Goal: Task Accomplishment & Management: Complete application form

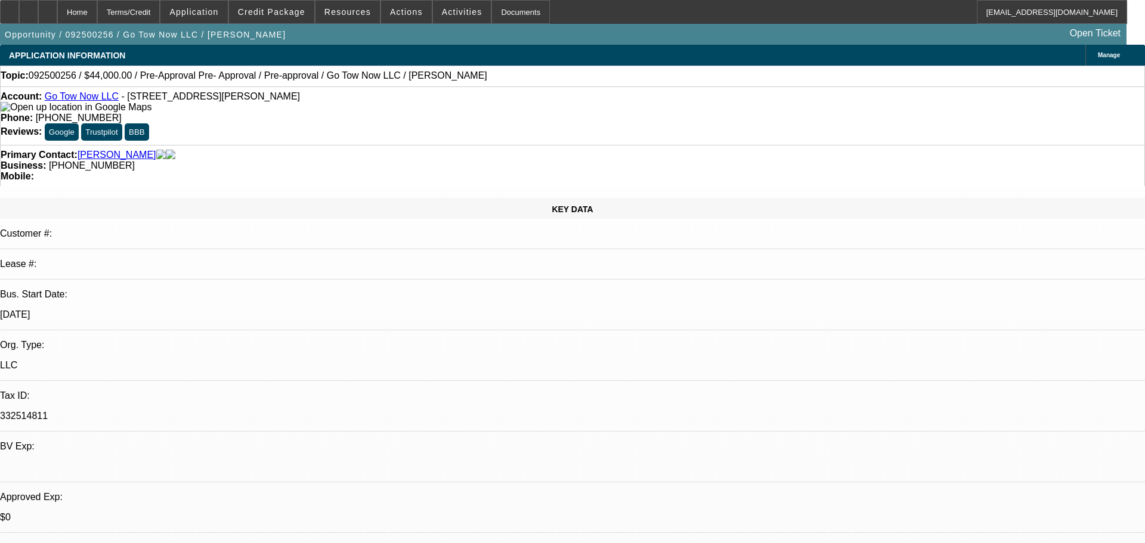
select select "0.2"
select select "2"
select select "0.1"
select select "0.2"
select select "2"
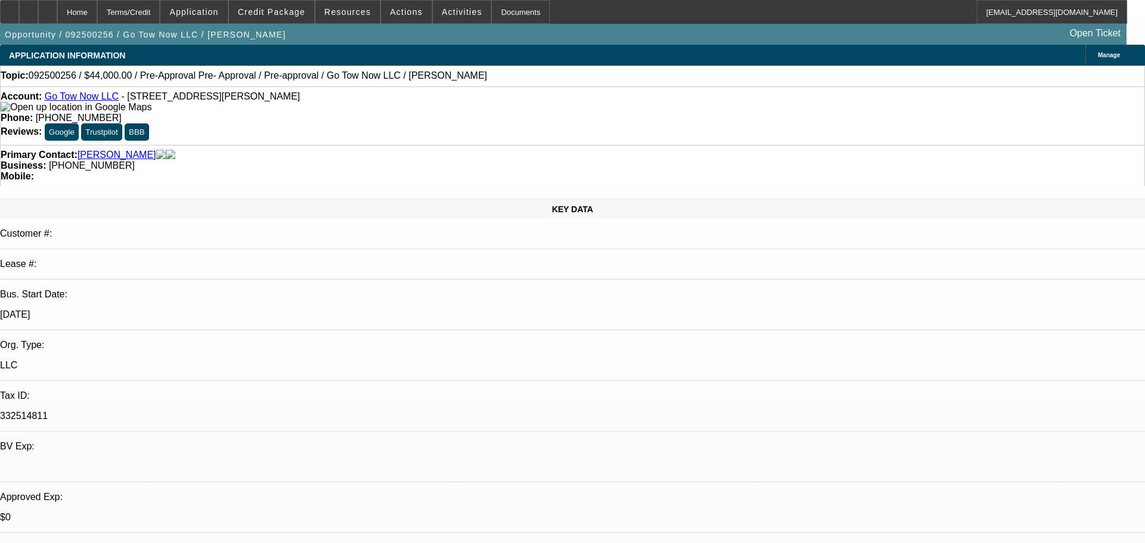
select select "0.1"
select select "0.15"
select select "2"
select select "0.1"
select select "1"
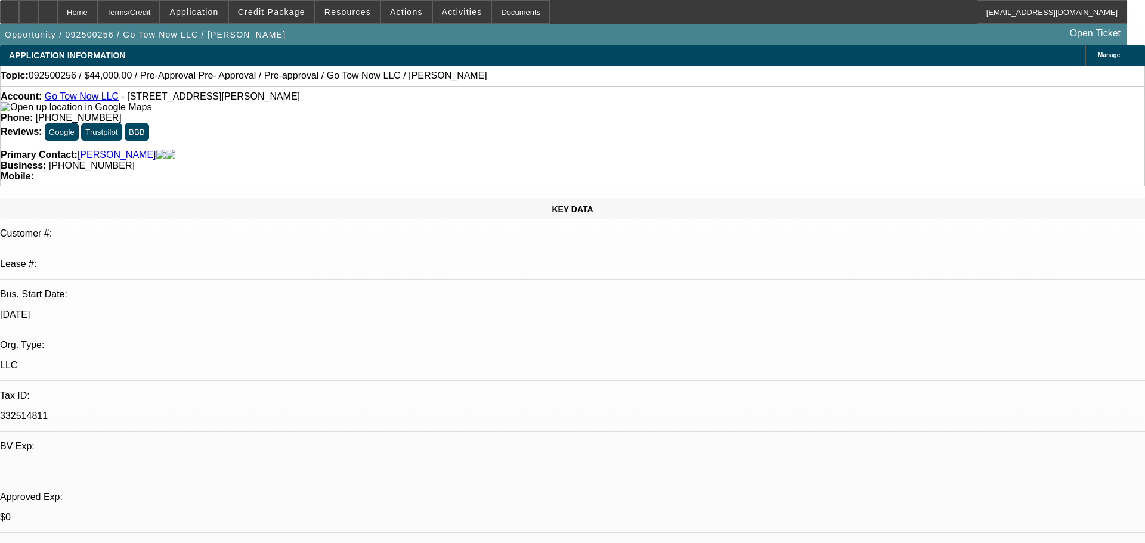
select select "2"
select select "4"
select select "1"
select select "2"
select select "4"
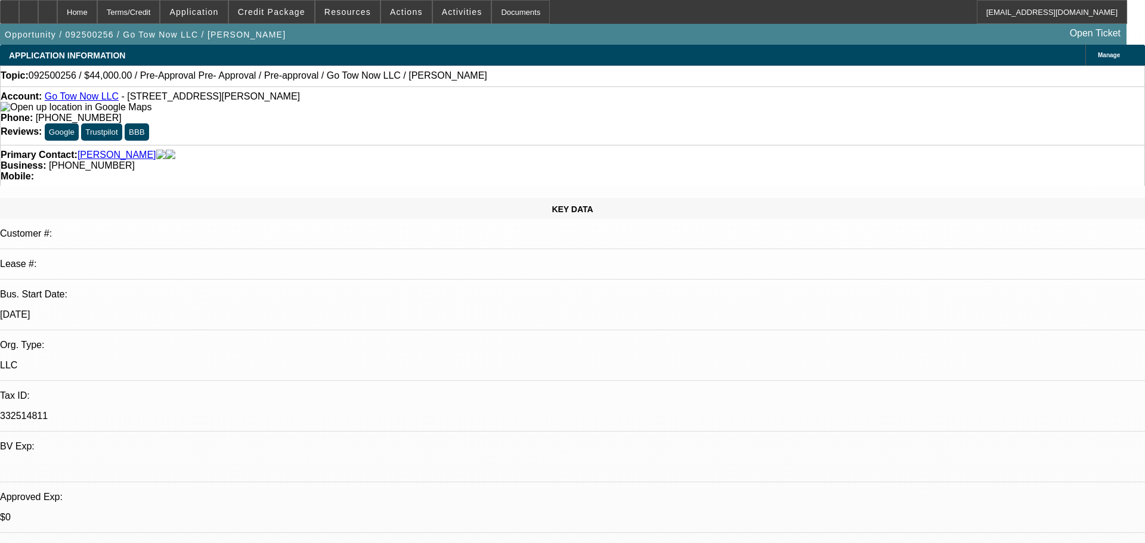
select select "1"
select select "2"
select select "4"
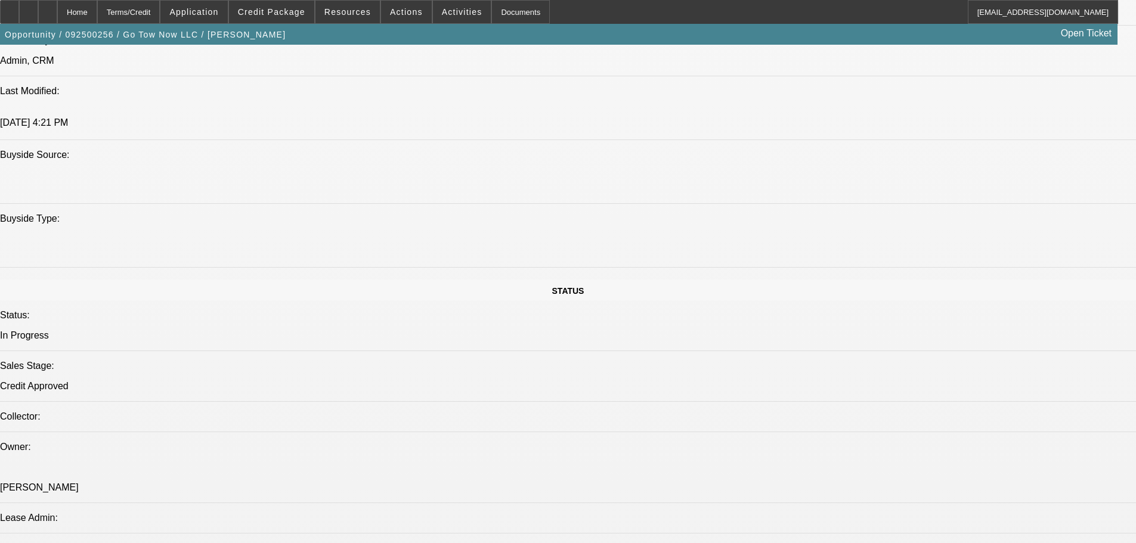
scroll to position [954, 0]
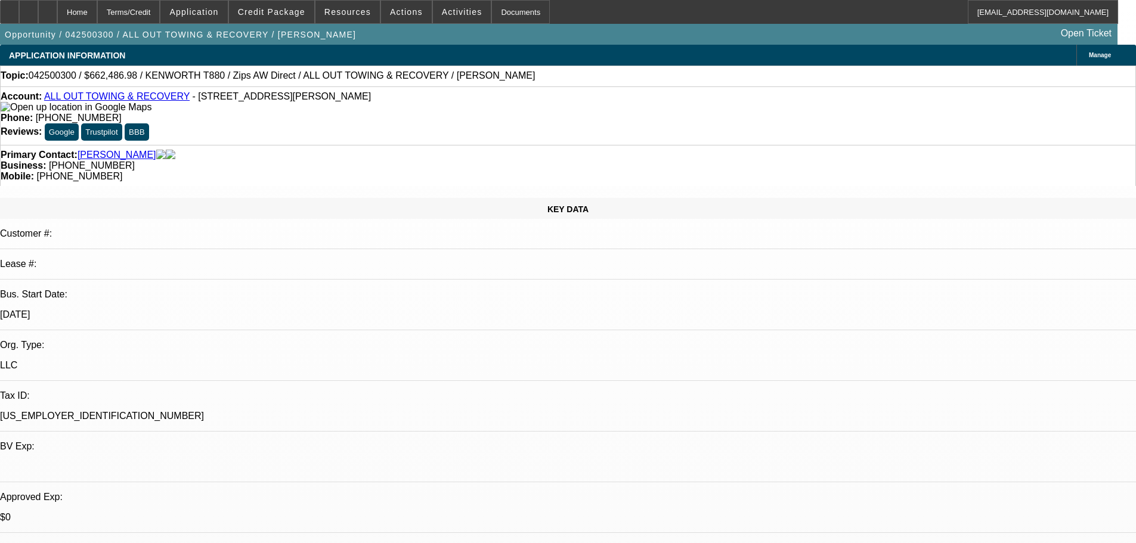
select select "0"
select select "2"
select select "0"
select select "6"
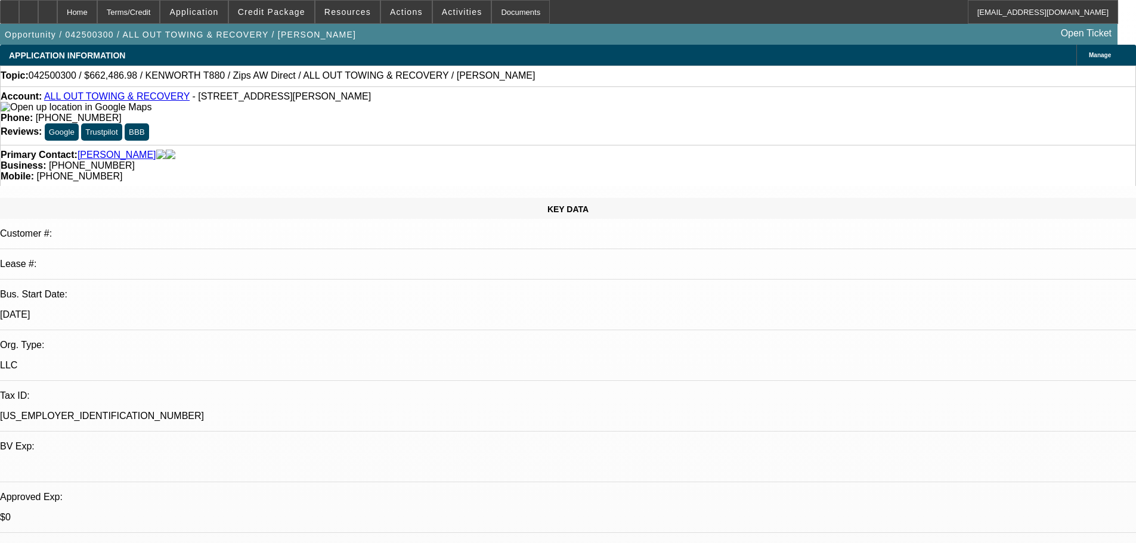
select select "0"
select select "6"
select select "0"
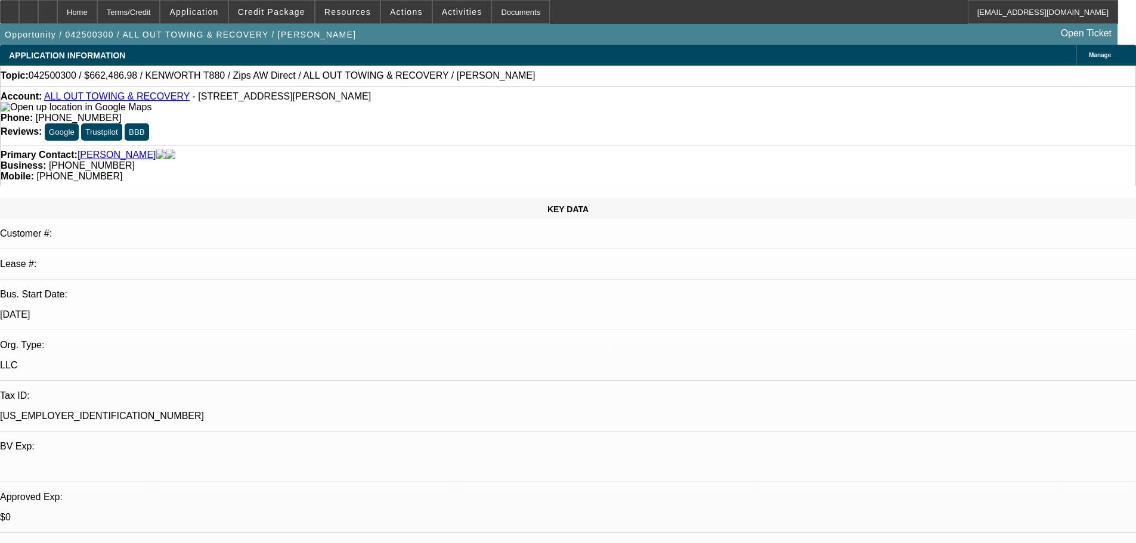
select select "0"
select select "3"
select select "0"
select select "6"
select select "0"
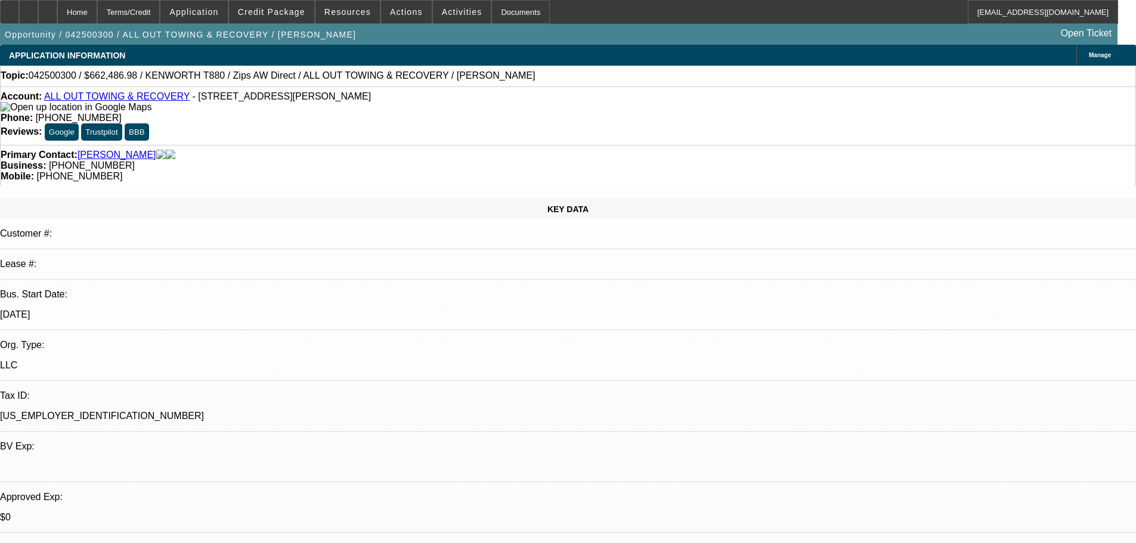
select select "0"
select select "2"
select select "0"
select select "6"
drag, startPoint x: 469, startPoint y: 98, endPoint x: 416, endPoint y: 99, distance: 53.1
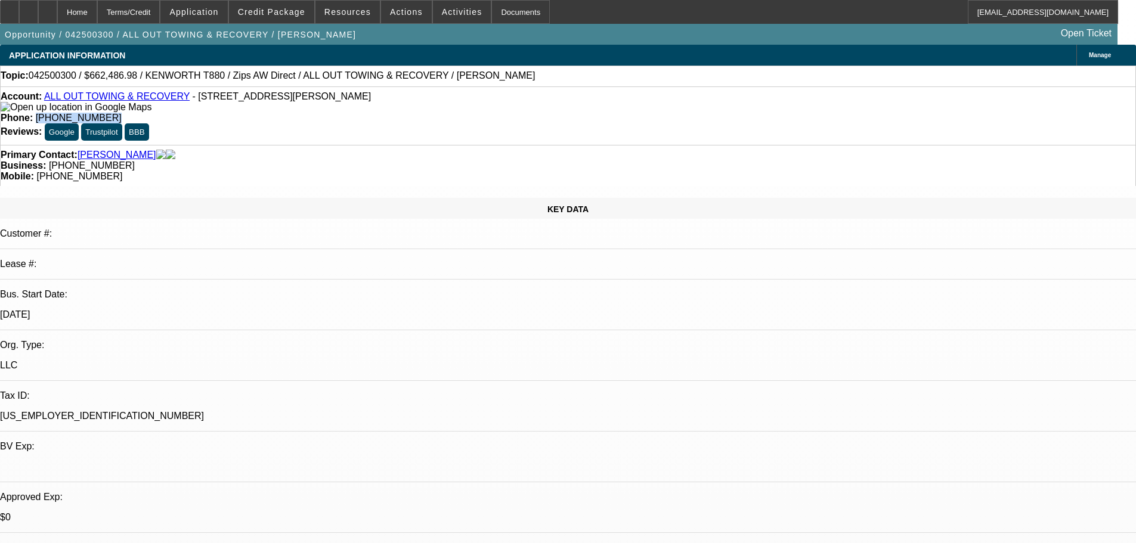
click at [416, 113] on div "Phone: (281) 330-8315" at bounding box center [568, 118] width 1135 height 11
click at [57, 5] on div at bounding box center [47, 12] width 19 height 24
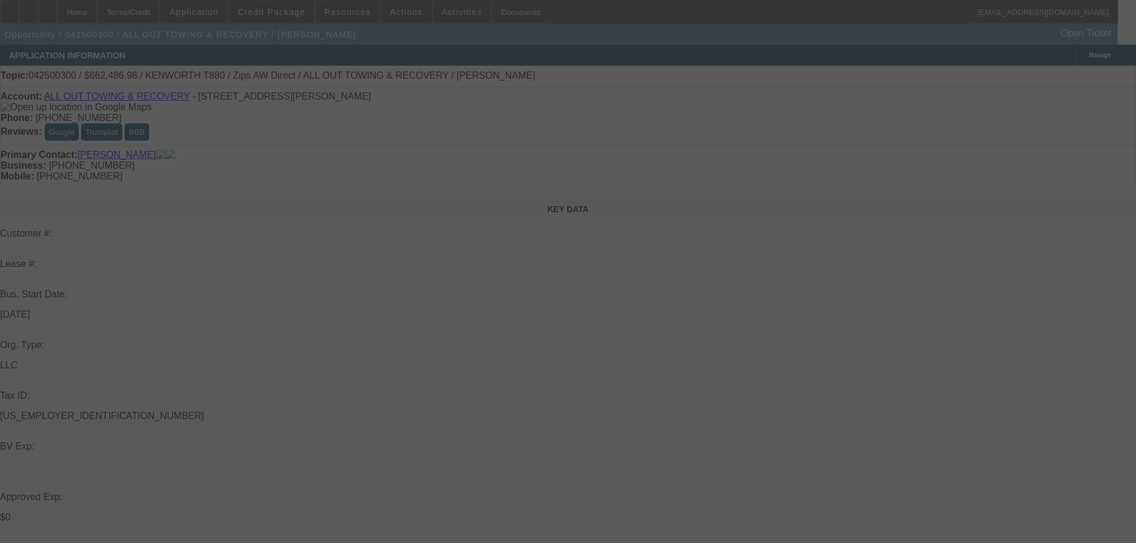
select select "0"
select select "2"
select select "0"
select select "6"
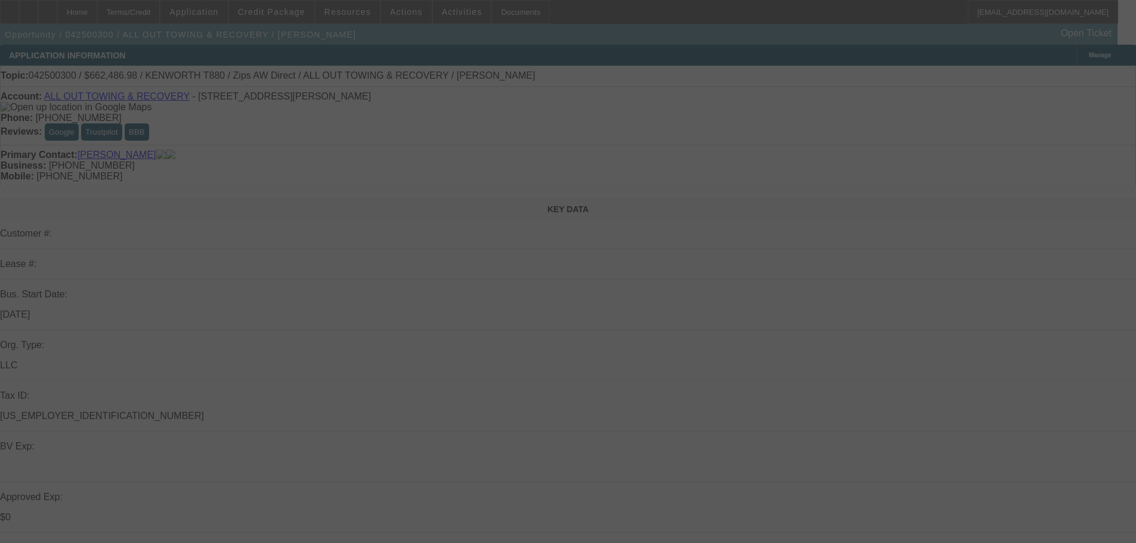
select select "0"
select select "6"
select select "0"
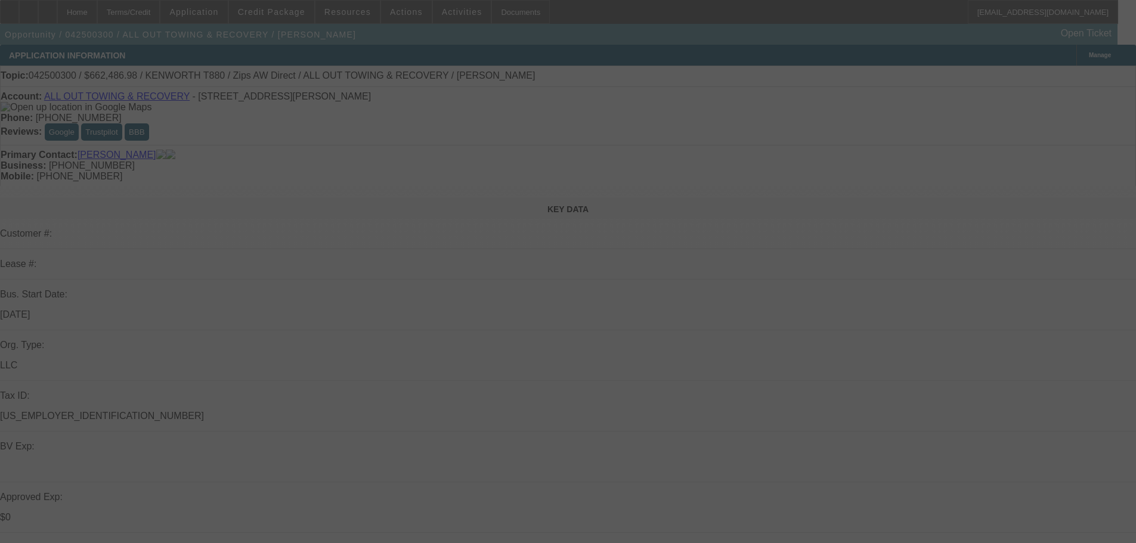
select select "0"
select select "3"
select select "0"
select select "6"
select select "0"
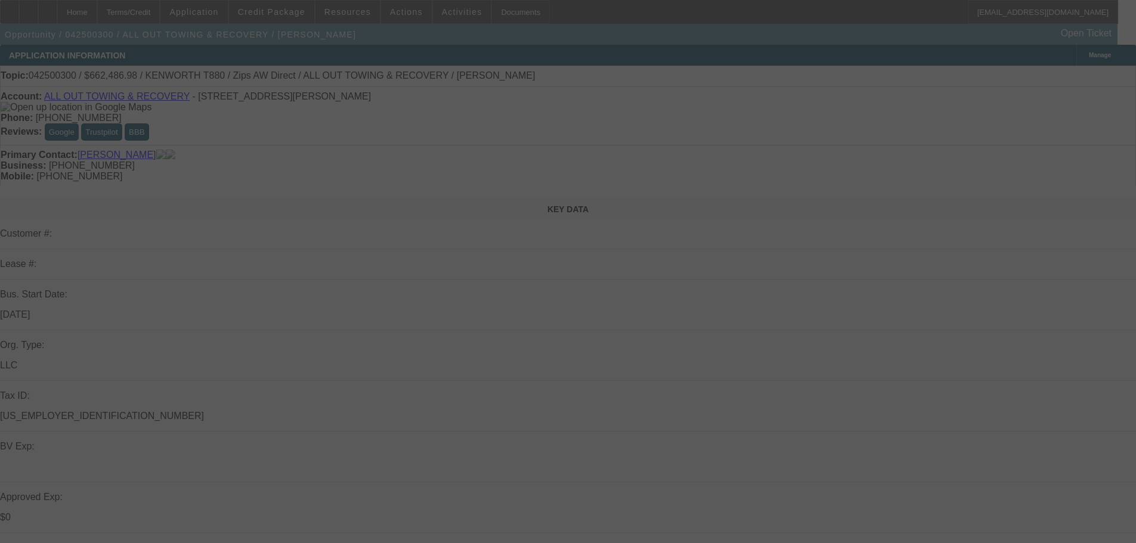
select select "0"
select select "2"
select select "0"
select select "6"
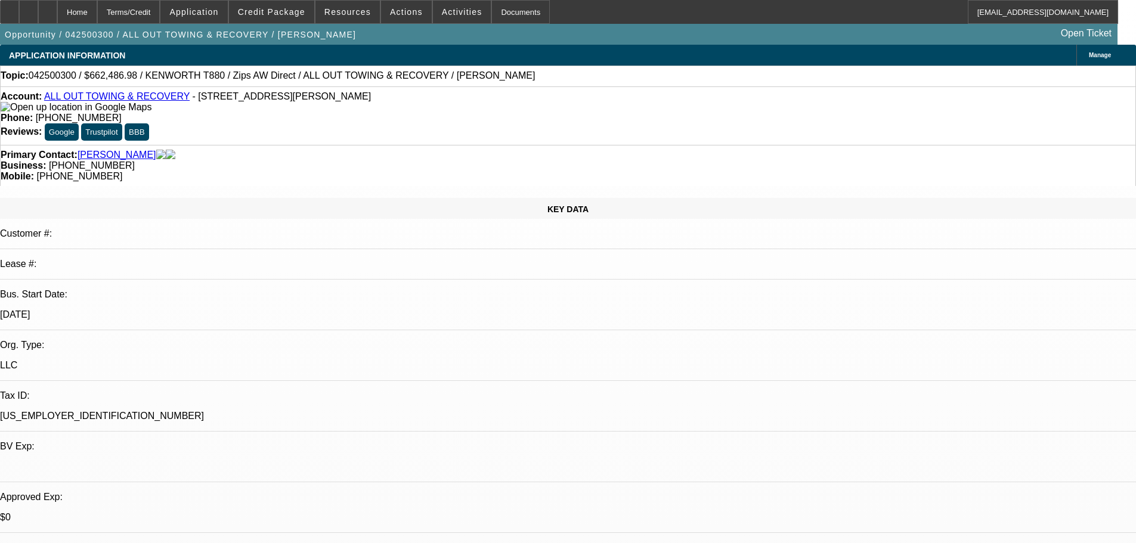
click at [292, 17] on span at bounding box center [271, 12] width 85 height 29
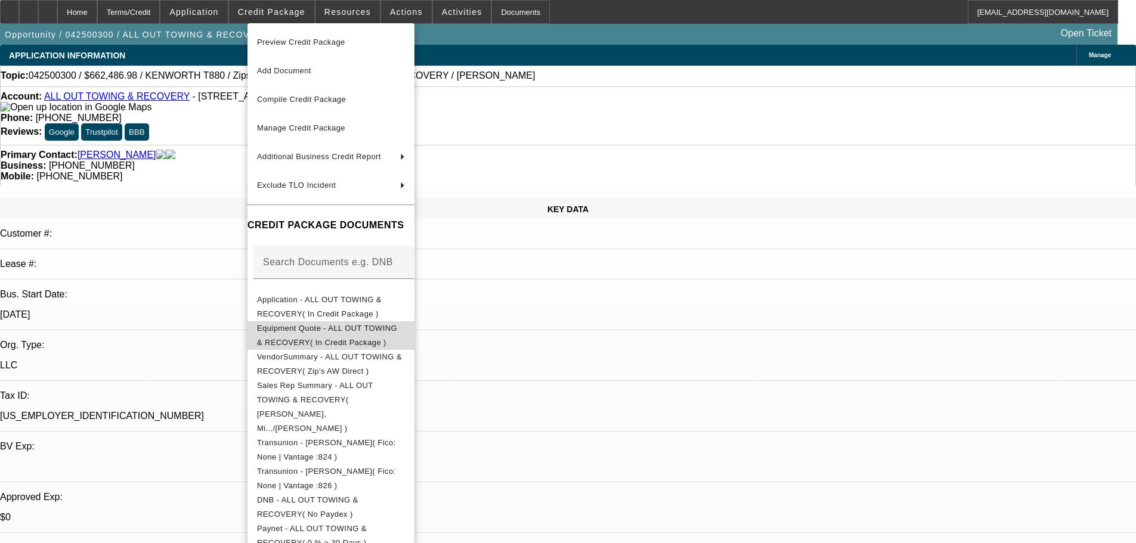
click at [382, 330] on span "Equipment Quote - ALL OUT TOWING & RECOVERY( In Credit Package )" at bounding box center [327, 335] width 140 height 23
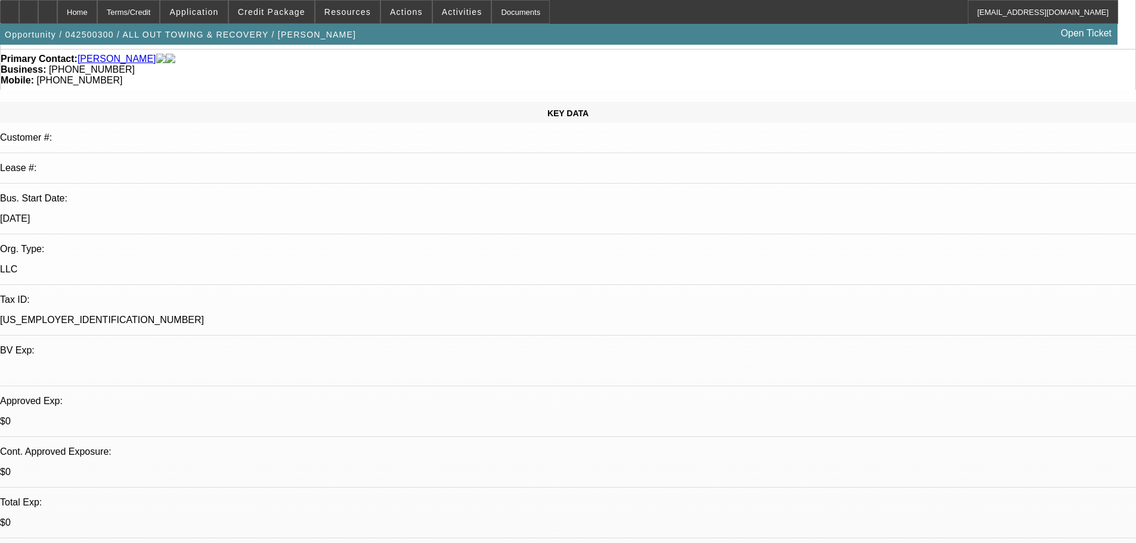
scroll to position [0, 0]
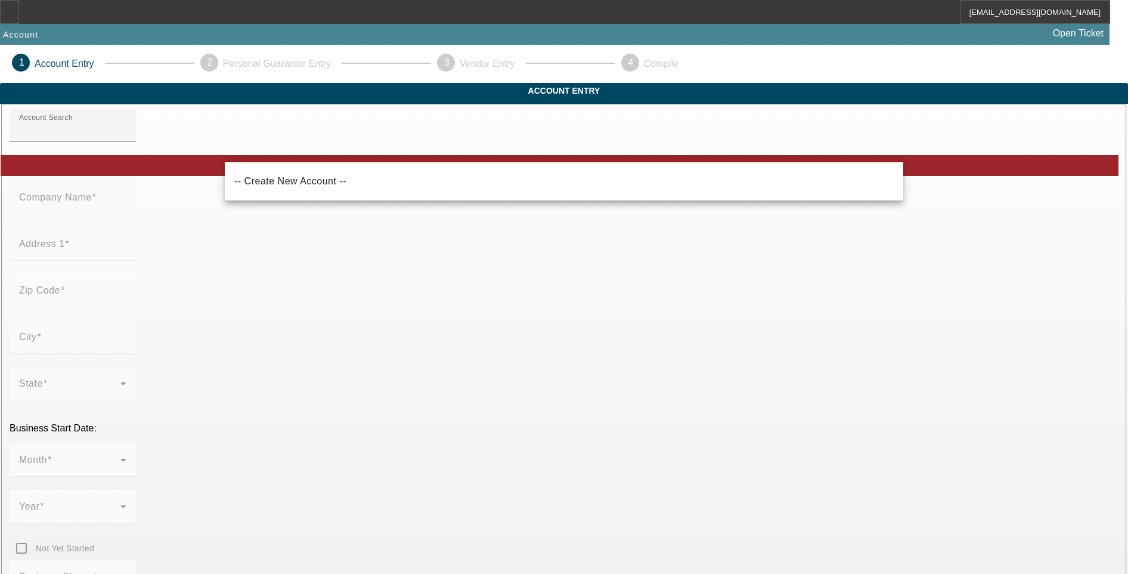
click at [277, 173] on mat-option "-- Create New Account --" at bounding box center [564, 181] width 679 height 29
type input "-- Create New Account --"
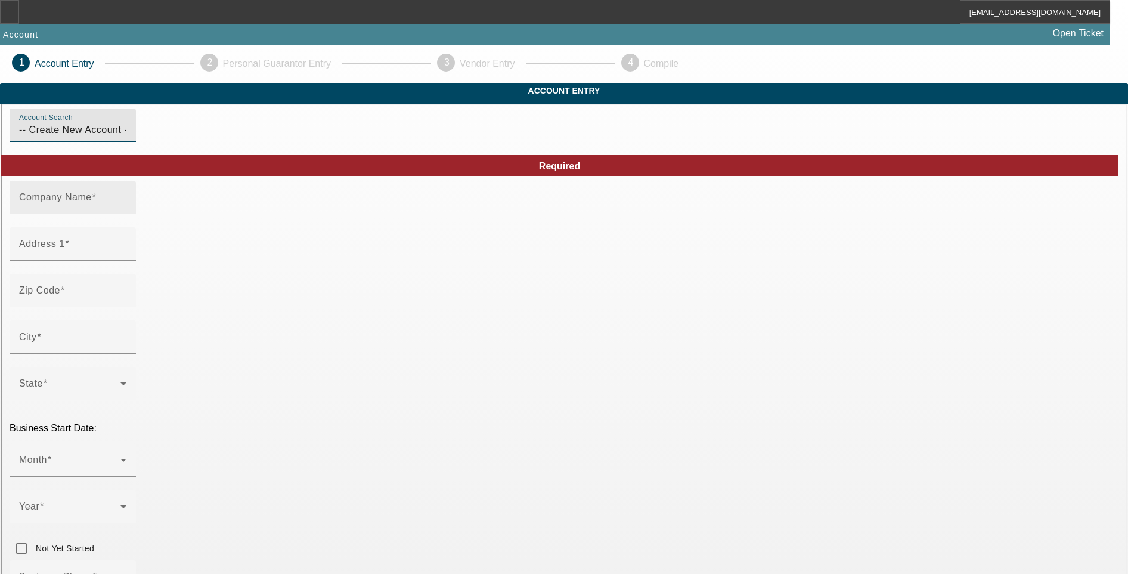
click at [126, 212] on div "Company Name" at bounding box center [72, 197] width 107 height 33
click at [126, 209] on input "Krimme" at bounding box center [72, 202] width 107 height 14
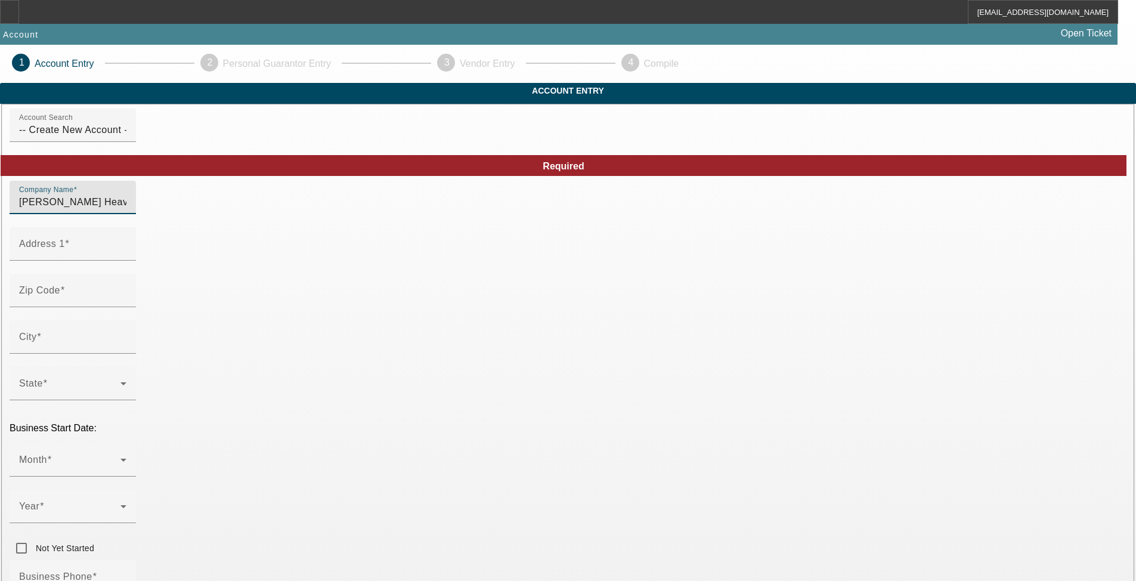
drag, startPoint x: 379, startPoint y: 221, endPoint x: 211, endPoint y: 224, distance: 168.2
paste input "RIMMEL HEAVY TOWING, LLC"
type input "KRIMMEL HEAVY TOWING, LLC"
click at [126, 256] on input "Address 1" at bounding box center [72, 248] width 107 height 14
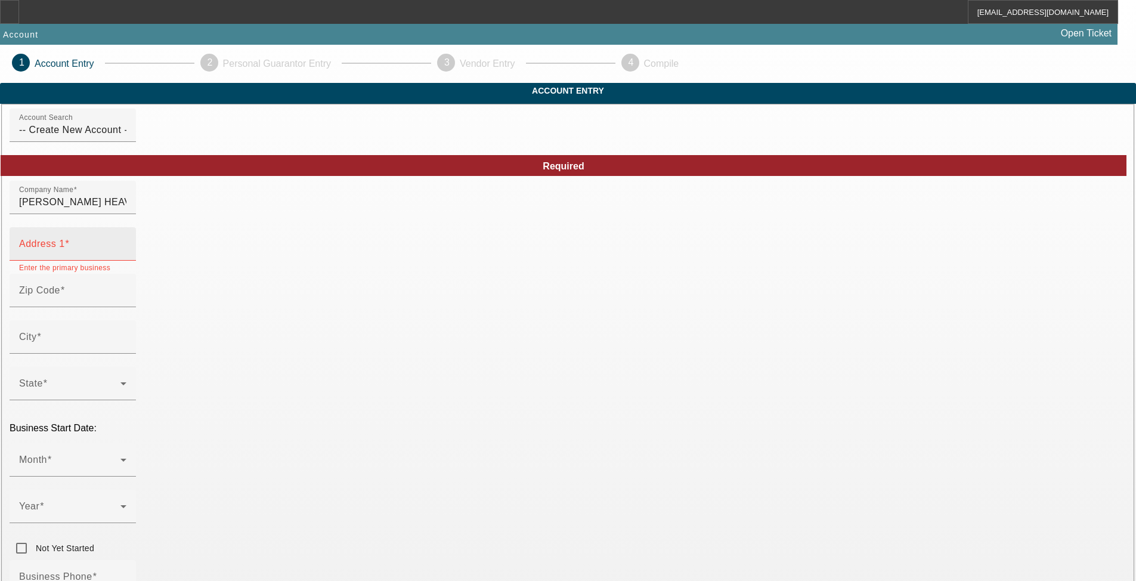
click at [126, 256] on input "Address 1" at bounding box center [72, 248] width 107 height 14
paste input "9326 WOODLYN RD"
type input "9326 WOODLYN RD"
click at [126, 303] on div "Zip Code" at bounding box center [72, 290] width 107 height 33
type input "3"
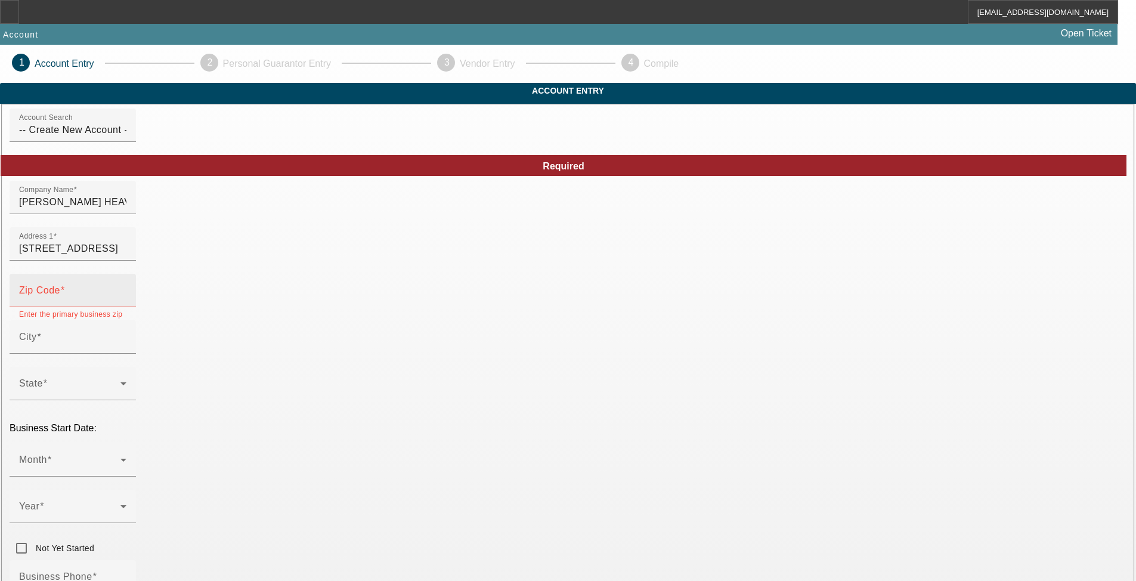
click at [126, 307] on div "Zip Code" at bounding box center [72, 290] width 107 height 33
paste input "77078"
type input "77078"
type input "Houston"
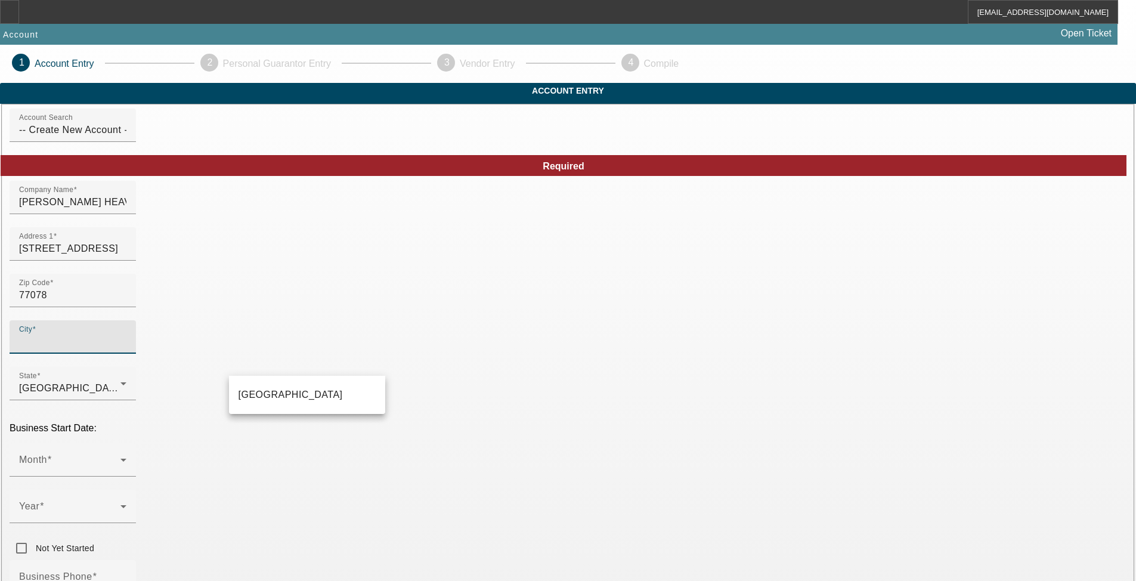
type input "Harris"
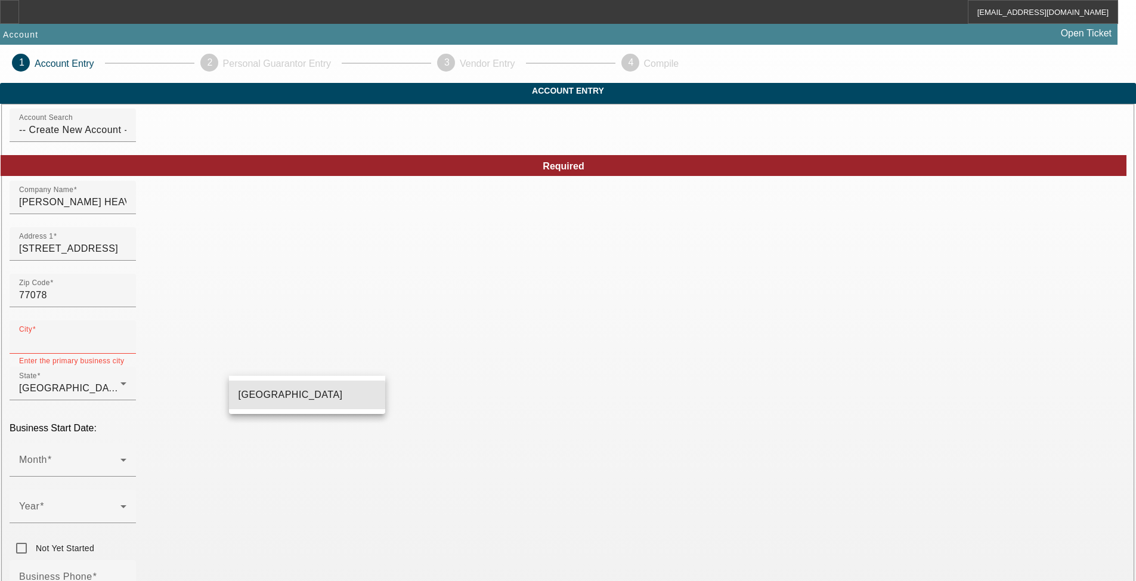
click at [276, 398] on mat-option "Houston" at bounding box center [307, 394] width 156 height 29
type input "Houston"
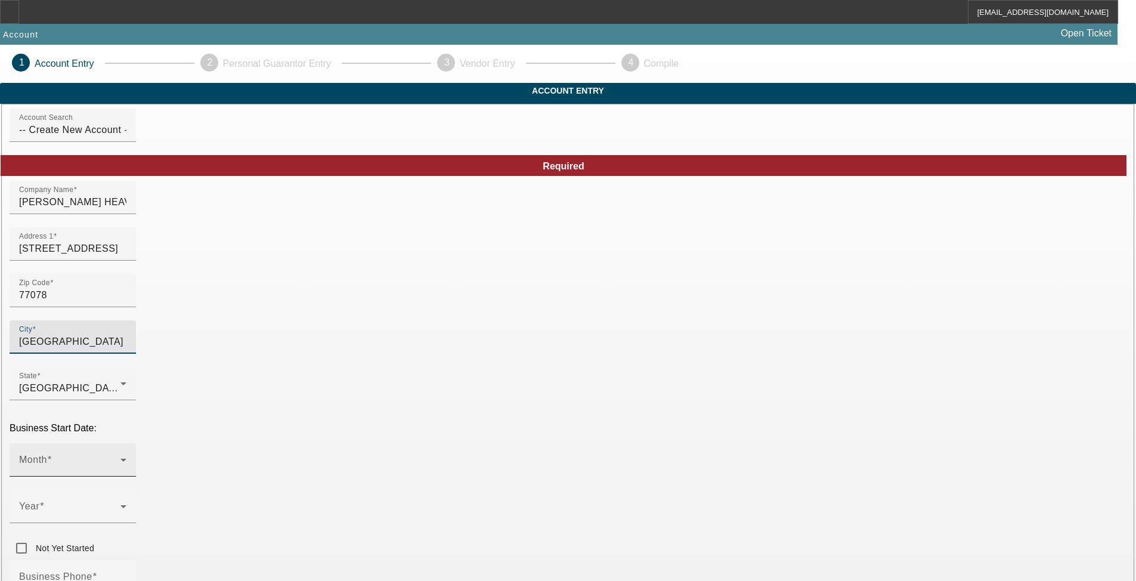
click at [120, 457] on span at bounding box center [69, 464] width 101 height 14
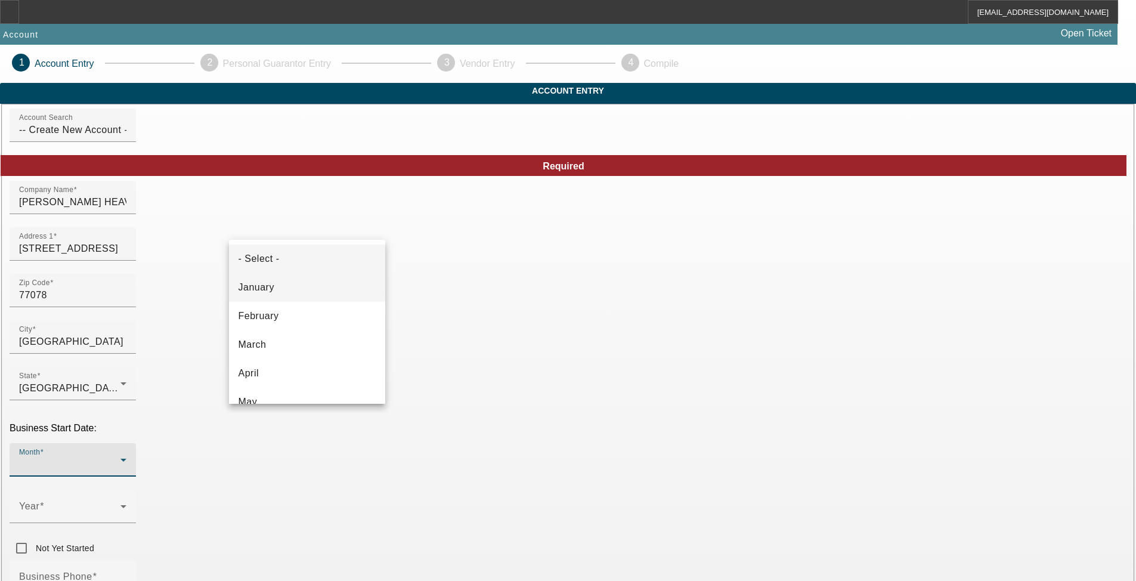
scroll to position [218, 0]
click at [300, 305] on mat-option "September" at bounding box center [307, 298] width 156 height 29
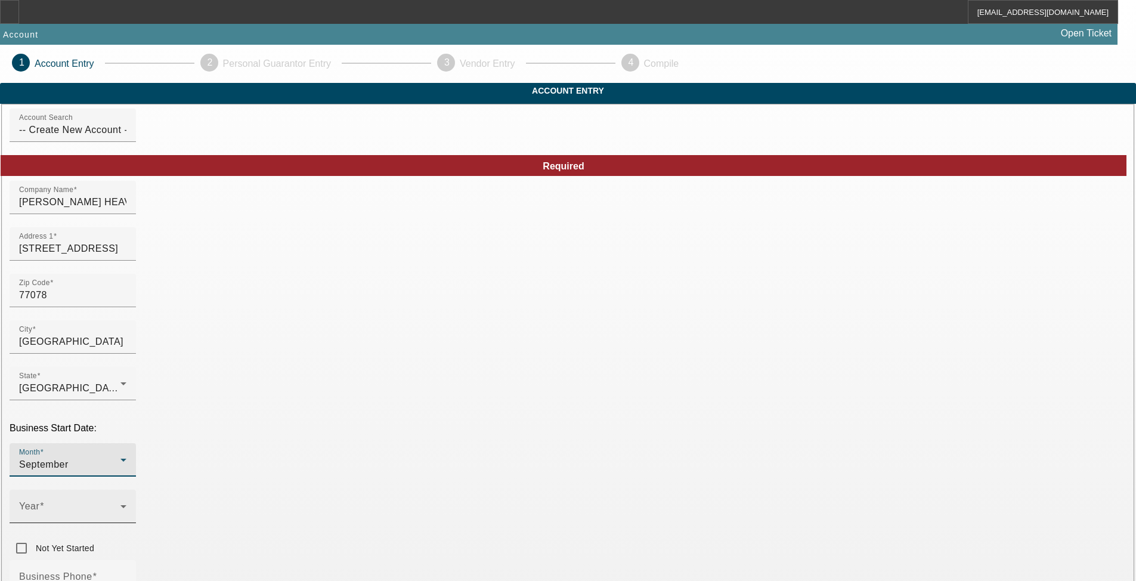
click at [120, 504] on span at bounding box center [69, 511] width 101 height 14
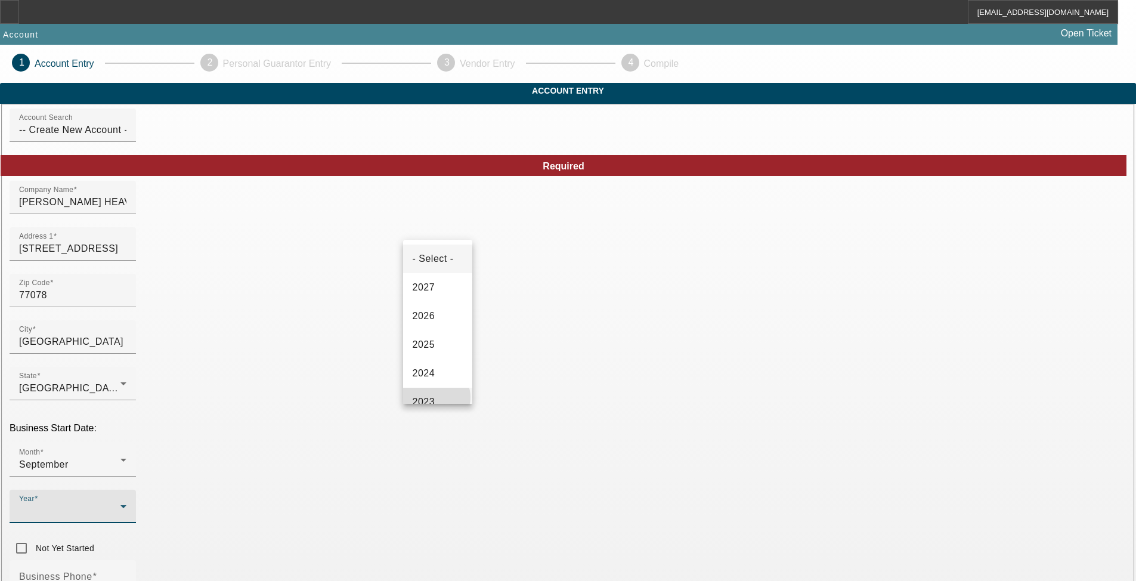
click at [434, 396] on span "2023" at bounding box center [424, 402] width 23 height 14
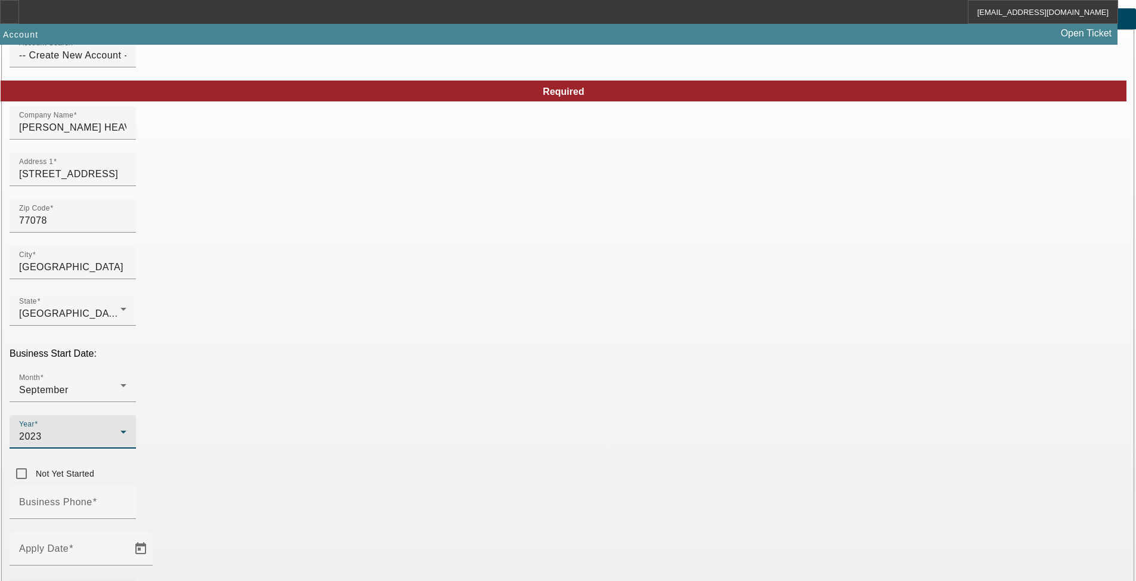
scroll to position [119, 0]
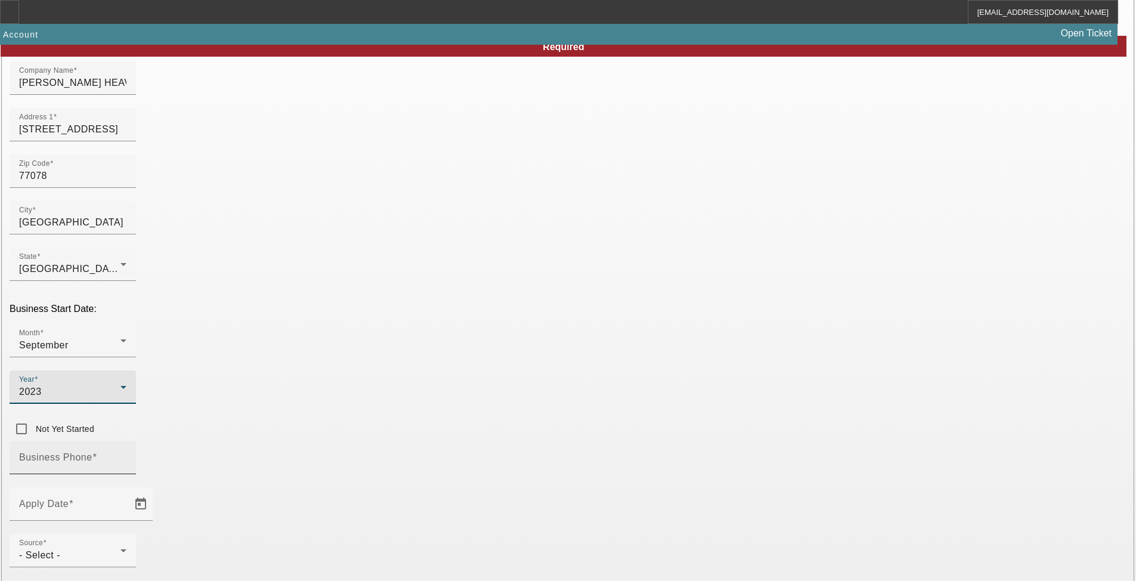
click at [126, 455] on input "Business Phone" at bounding box center [72, 462] width 107 height 14
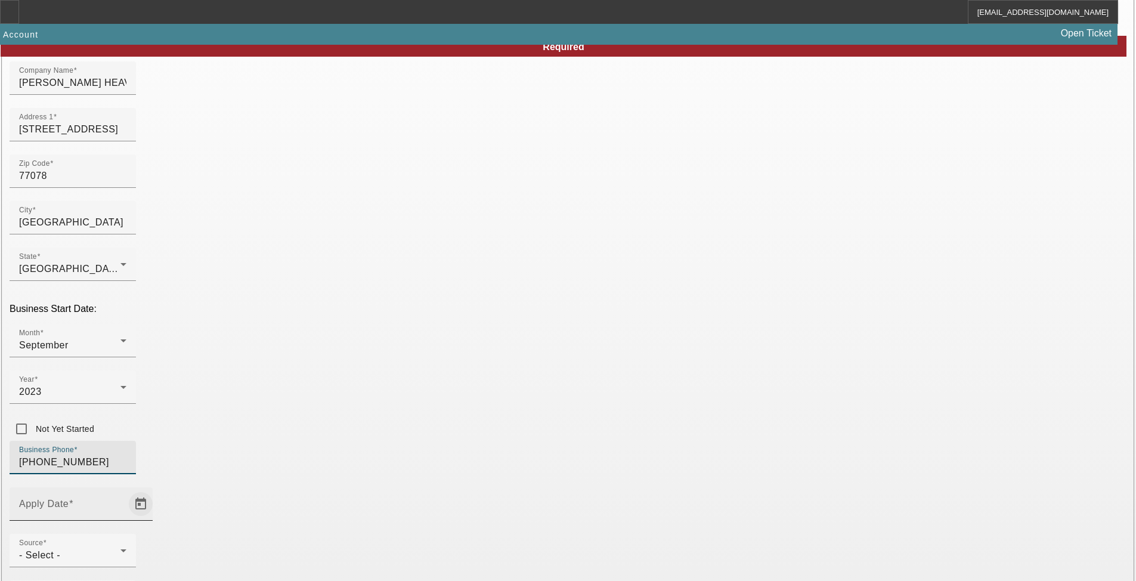
type input "(979) 329-2697"
click at [155, 490] on span "Open calendar" at bounding box center [140, 504] width 29 height 29
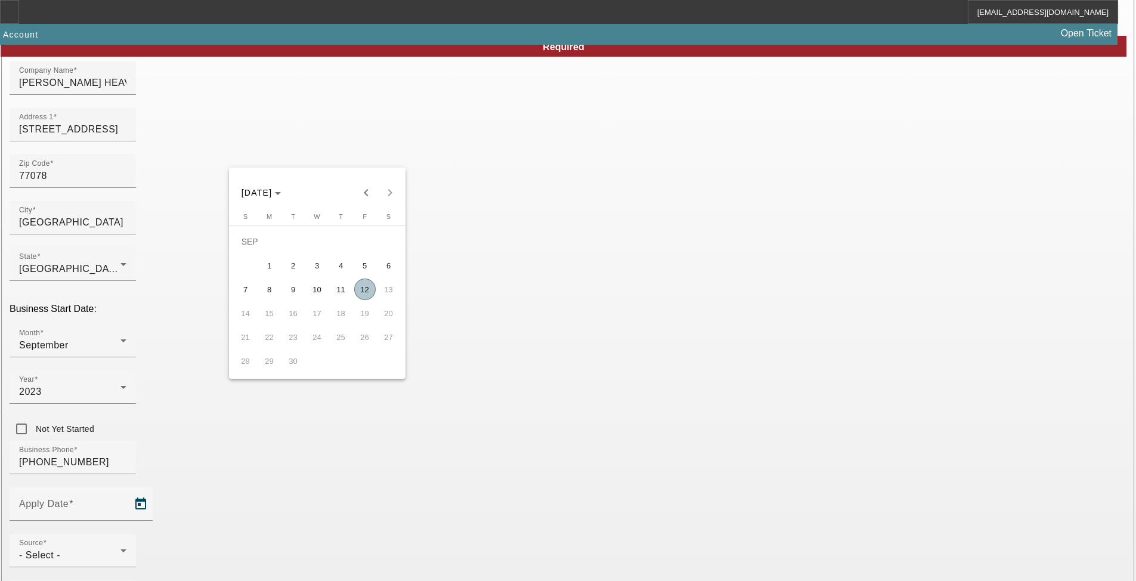
click at [363, 299] on span "12" at bounding box center [364, 288] width 21 height 21
type input "9/12/2025"
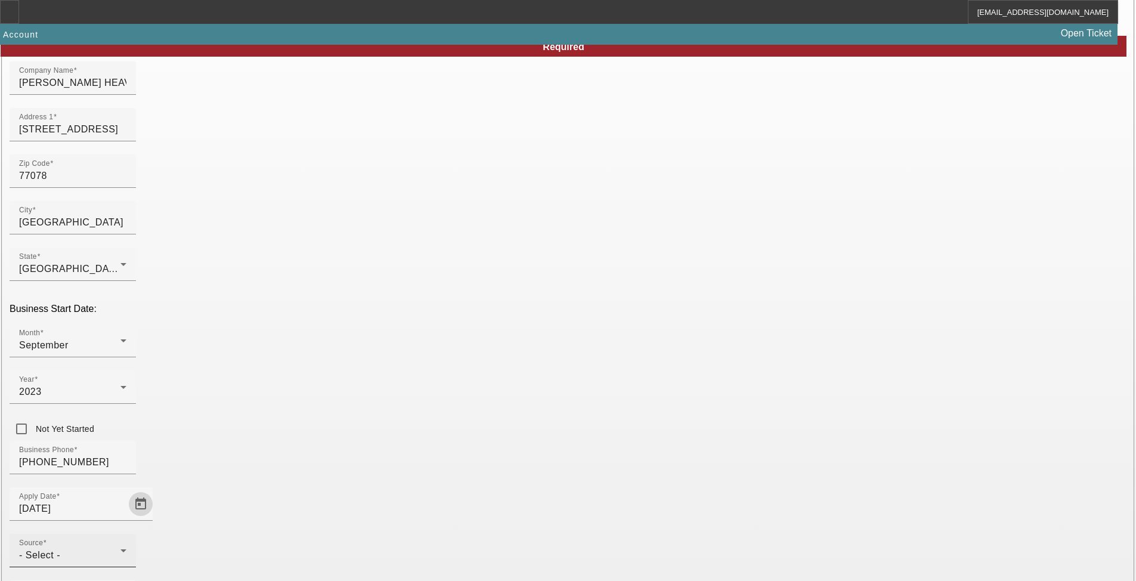
click at [120, 548] on div "- Select -" at bounding box center [69, 555] width 101 height 14
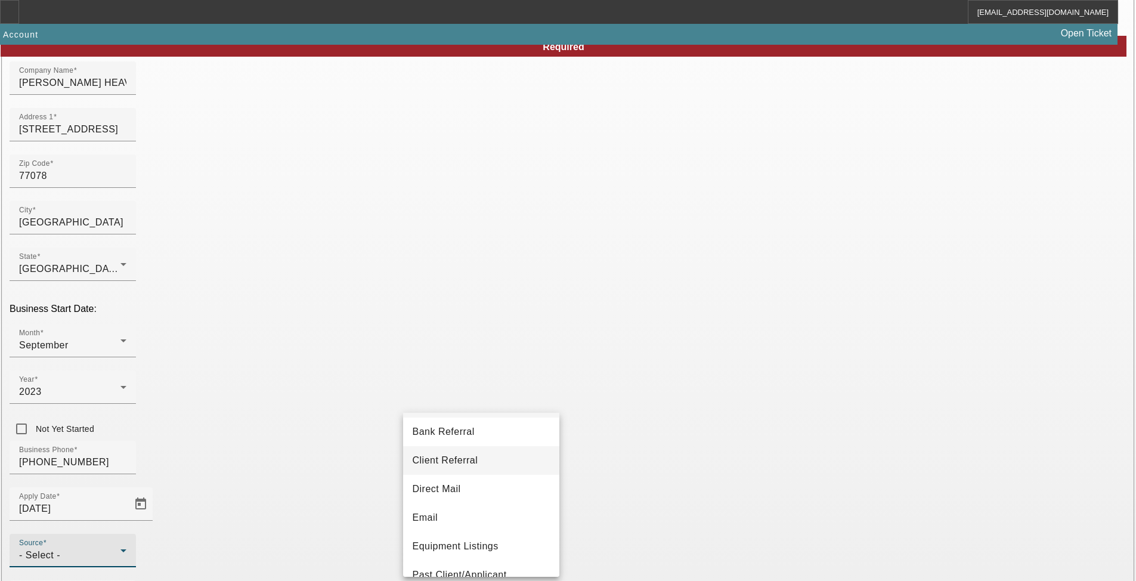
scroll to position [0, 0]
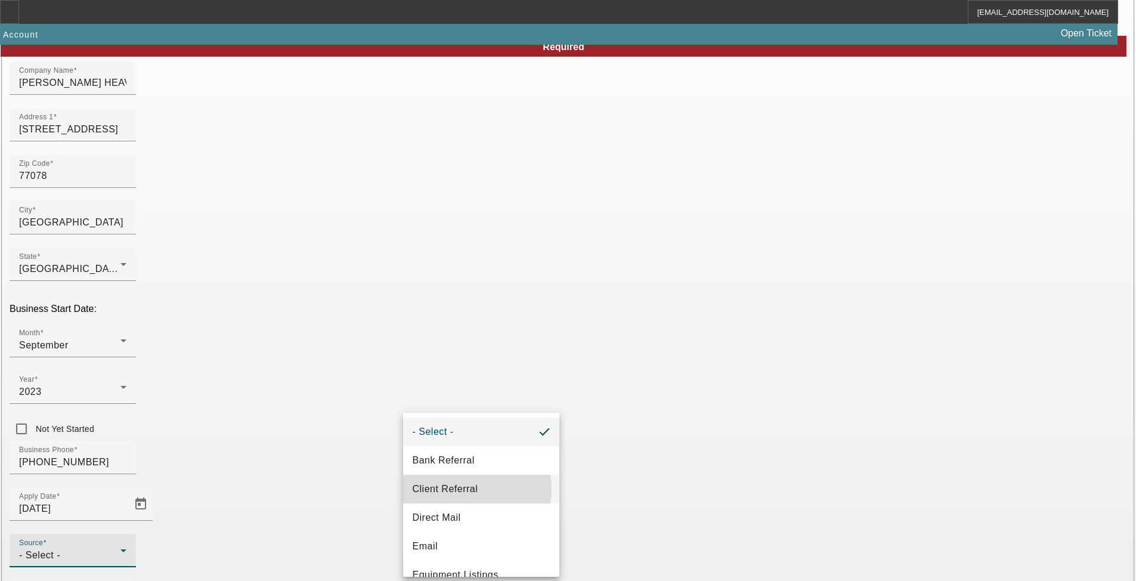
click at [470, 489] on span "Client Referral" at bounding box center [446, 489] width 66 height 14
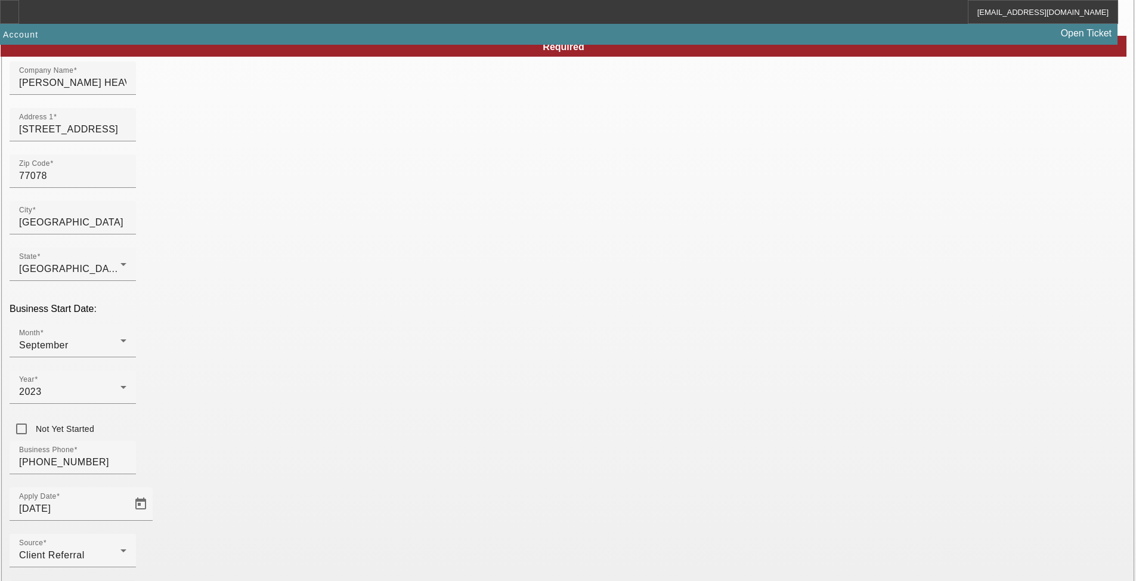
drag, startPoint x: 418, startPoint y: 501, endPoint x: 330, endPoint y: 454, distance: 100.3
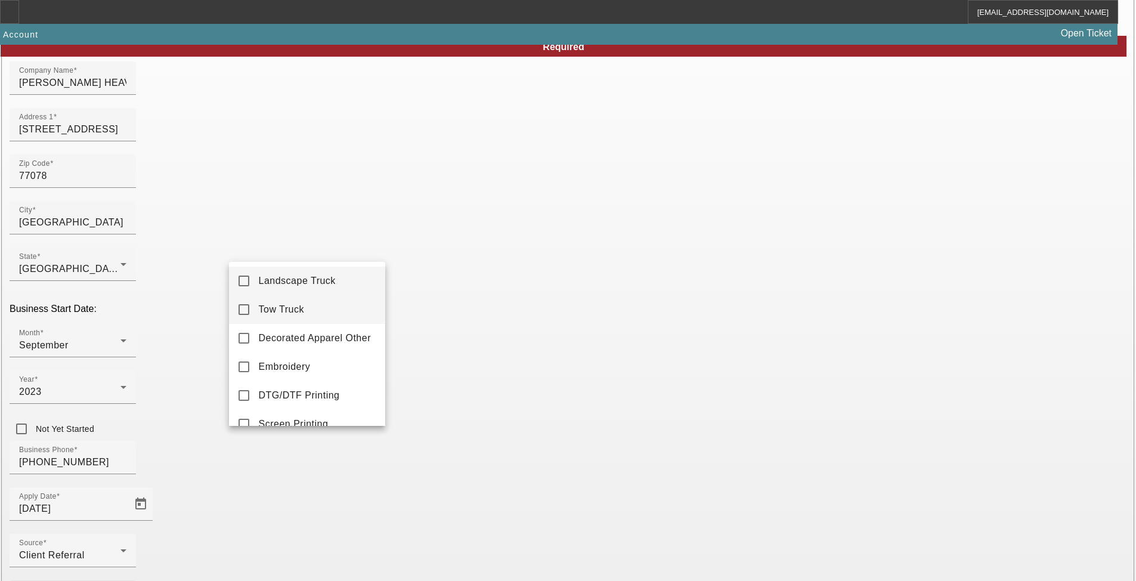
click at [292, 311] on span "Tow Truck" at bounding box center [282, 309] width 46 height 14
click at [396, 467] on div at bounding box center [568, 290] width 1136 height 581
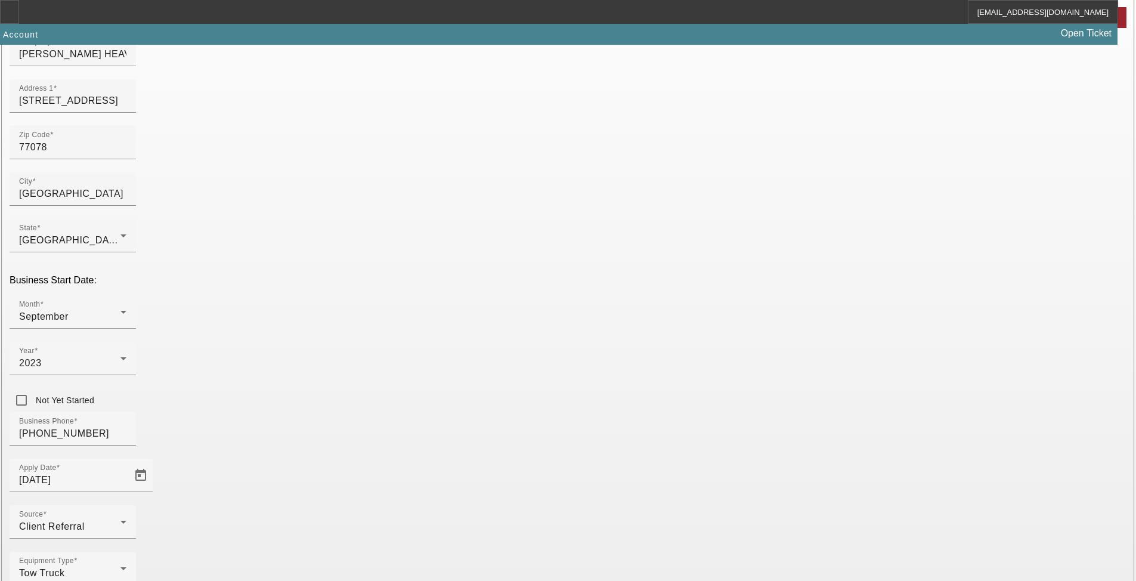
scroll to position [172, 0]
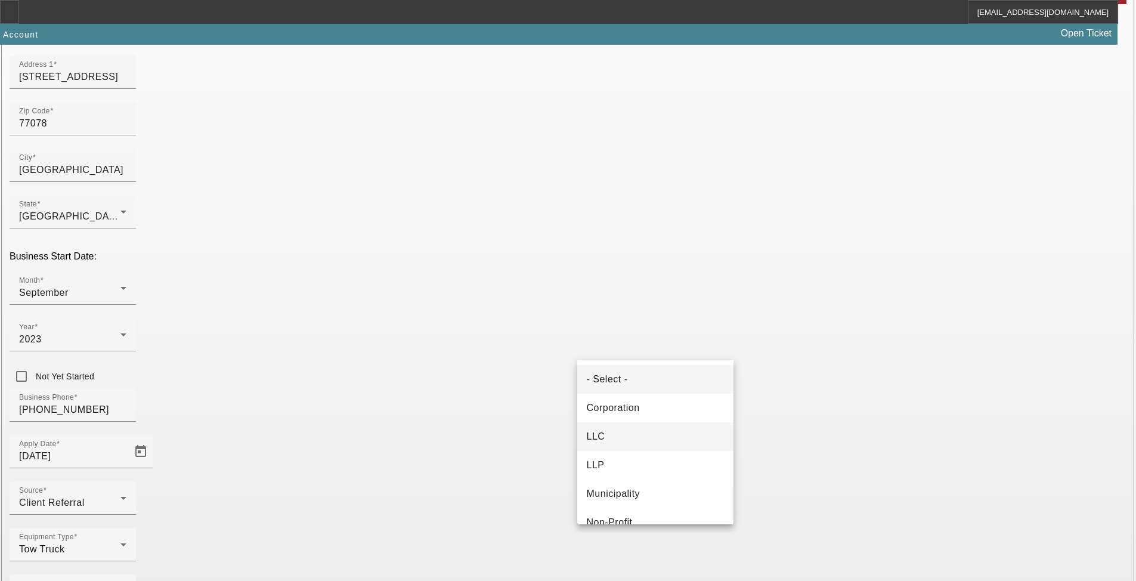
click at [627, 432] on mat-option "LLC" at bounding box center [655, 436] width 156 height 29
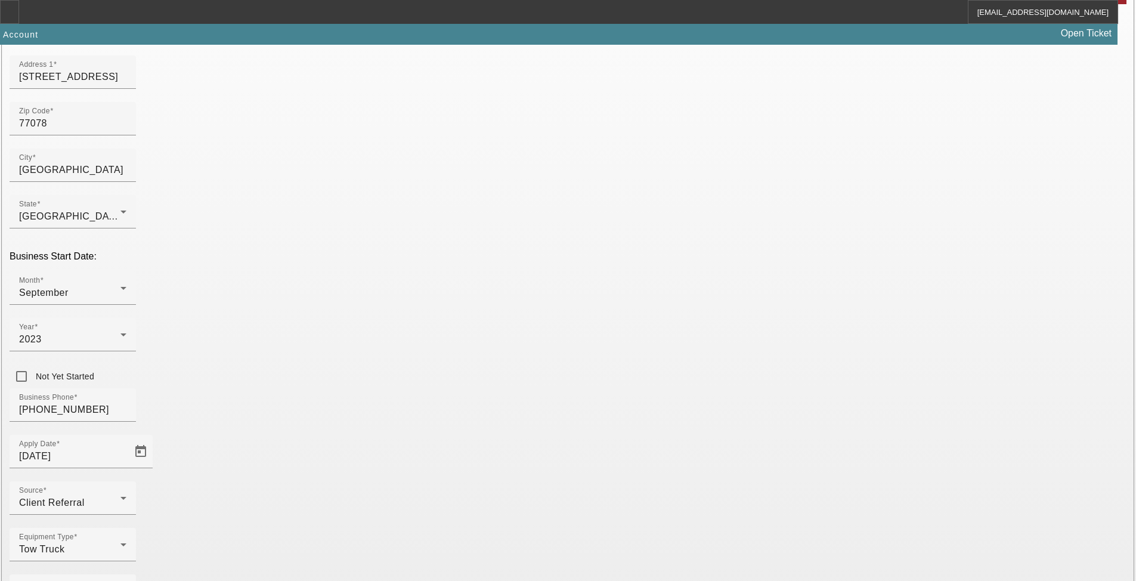
type input "933564239"
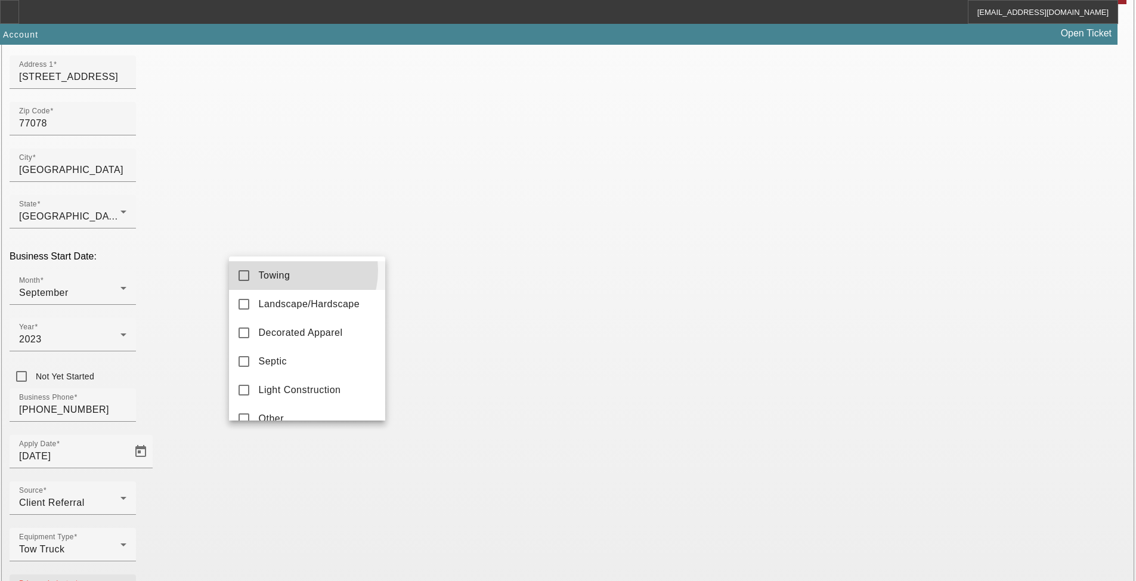
click at [287, 270] on span "Towing" at bounding box center [275, 275] width 32 height 14
click at [801, 553] on div at bounding box center [568, 290] width 1136 height 581
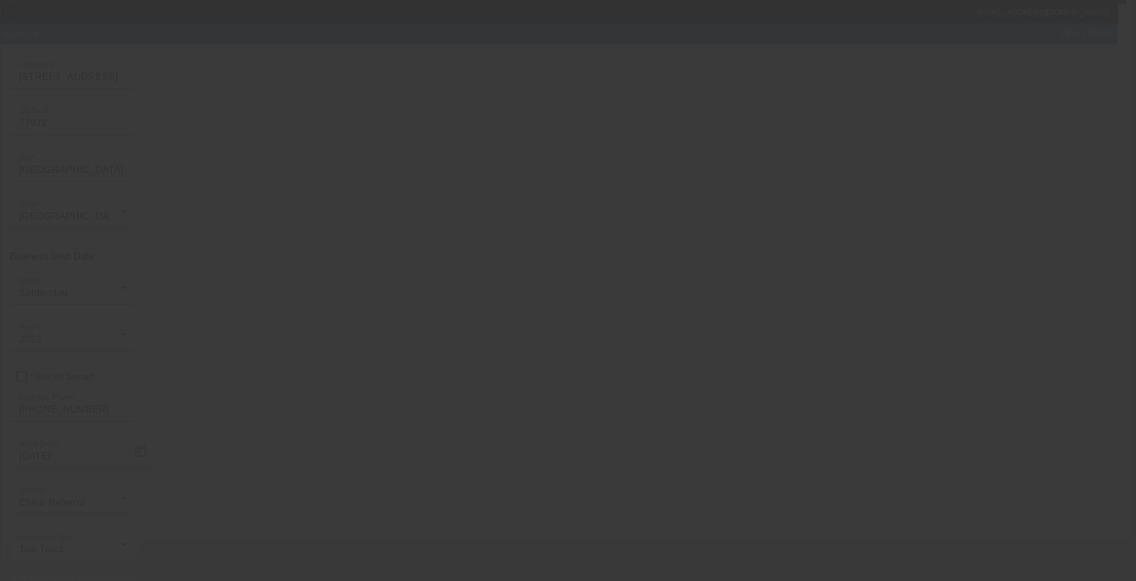
click at [797, 552] on div at bounding box center [568, 290] width 1136 height 581
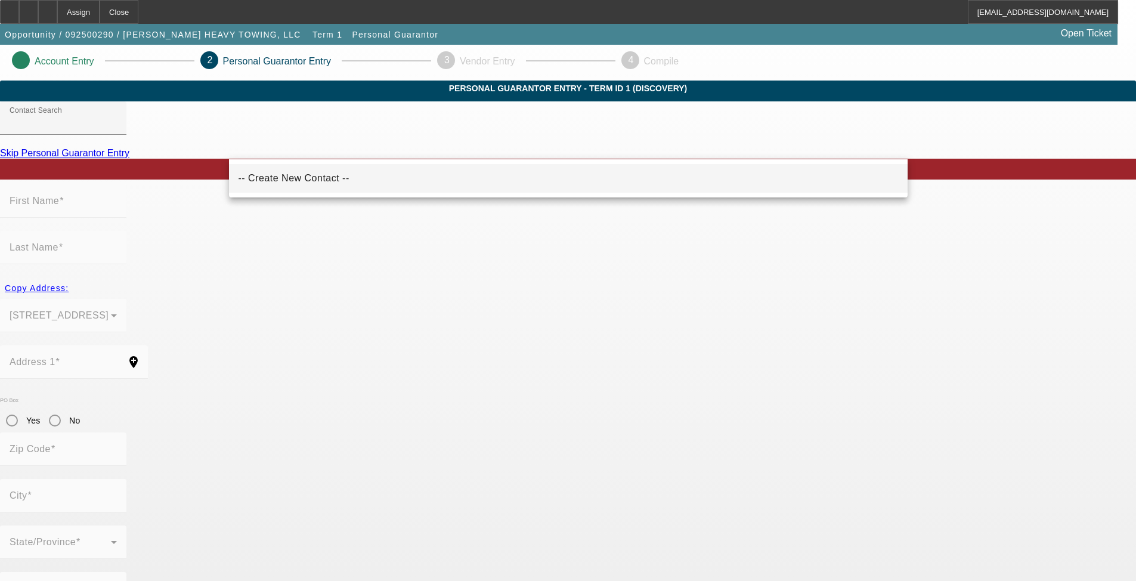
click at [287, 183] on span "-- Create New Contact --" at bounding box center [293, 178] width 111 height 14
type input "-- Create New Contact --"
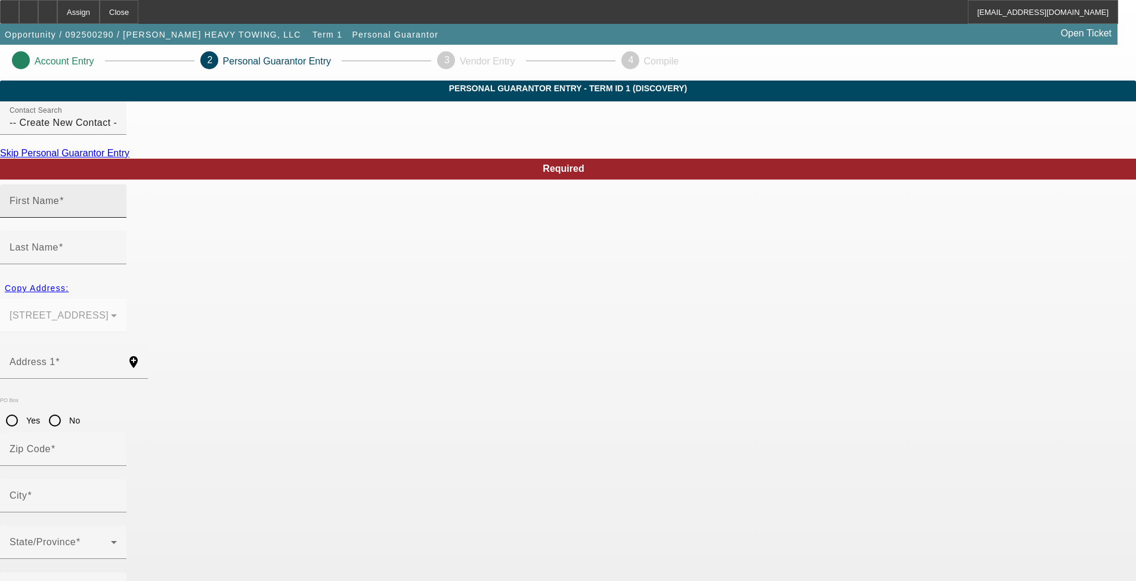
click at [59, 206] on mat-label "First Name" at bounding box center [34, 201] width 49 height 10
click at [117, 213] on input "First Name" at bounding box center [63, 206] width 107 height 14
type input "David"
click at [117, 245] on input "Last Name" at bounding box center [63, 252] width 107 height 14
type input "Krimmel"
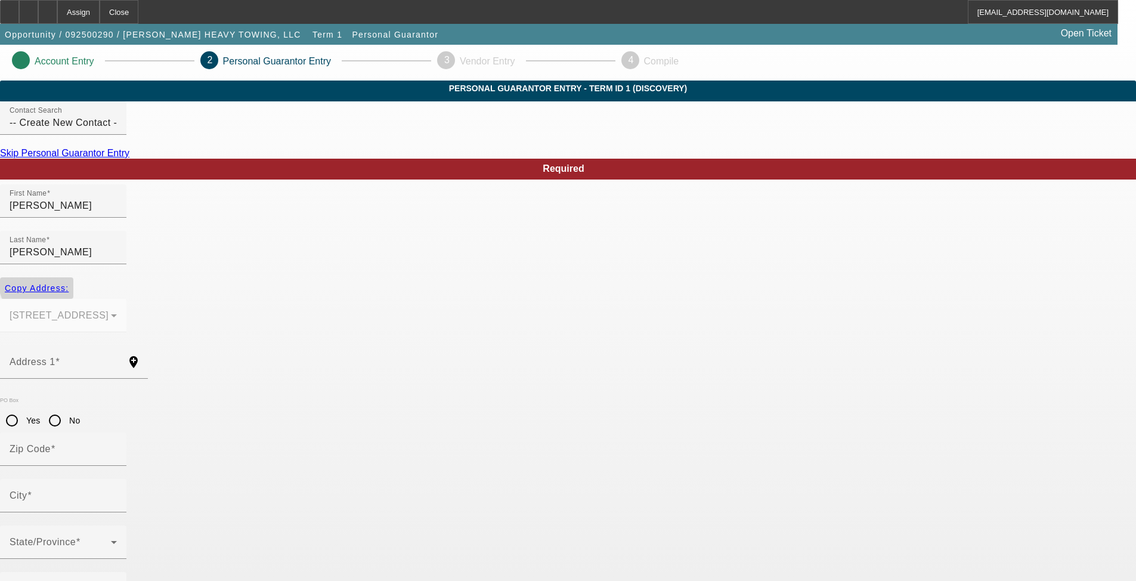
click at [69, 283] on span "Copy Address:" at bounding box center [37, 288] width 64 height 10
type input "9326 WOODLYN RD"
type input "77078"
type input "Houston"
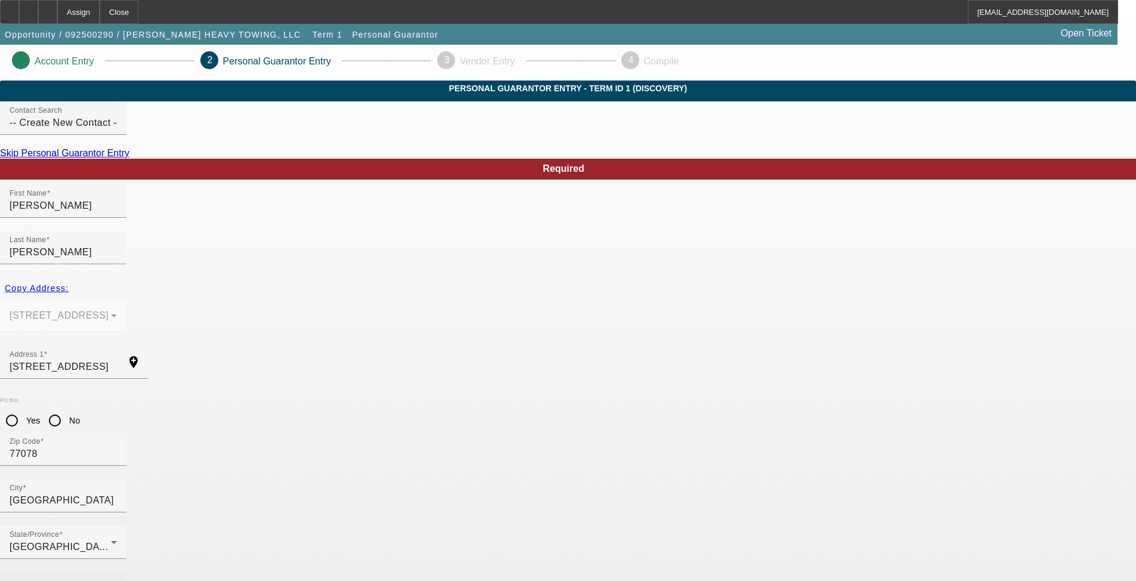
click at [117, 572] on div "Business Phone" at bounding box center [63, 588] width 107 height 33
type input "(979) 329-2697"
type input "50"
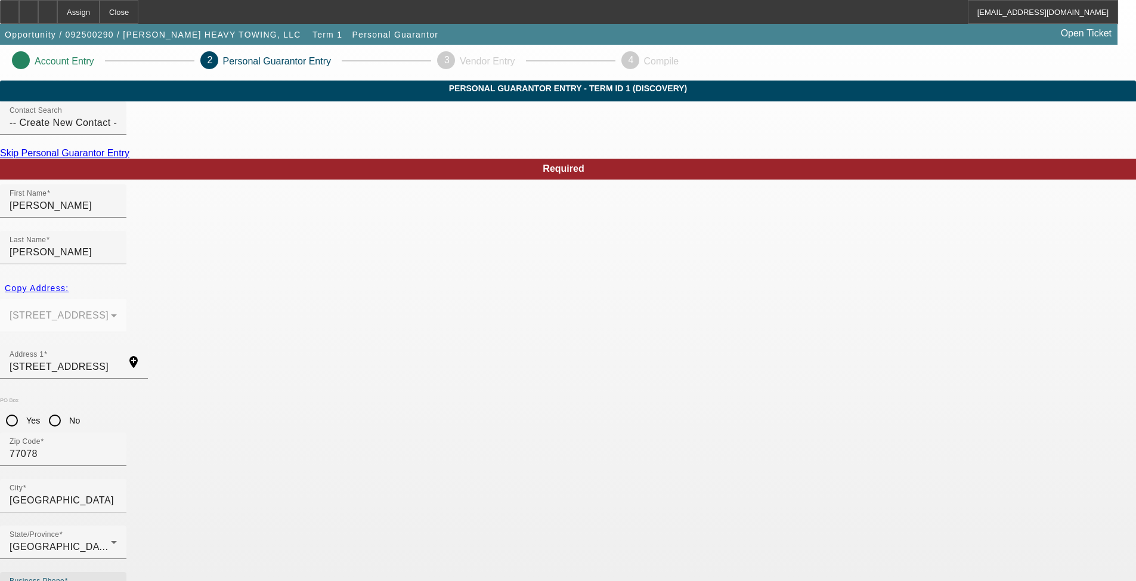
drag, startPoint x: 307, startPoint y: 476, endPoint x: 141, endPoint y: 481, distance: 166.4
type input "462-95-3483"
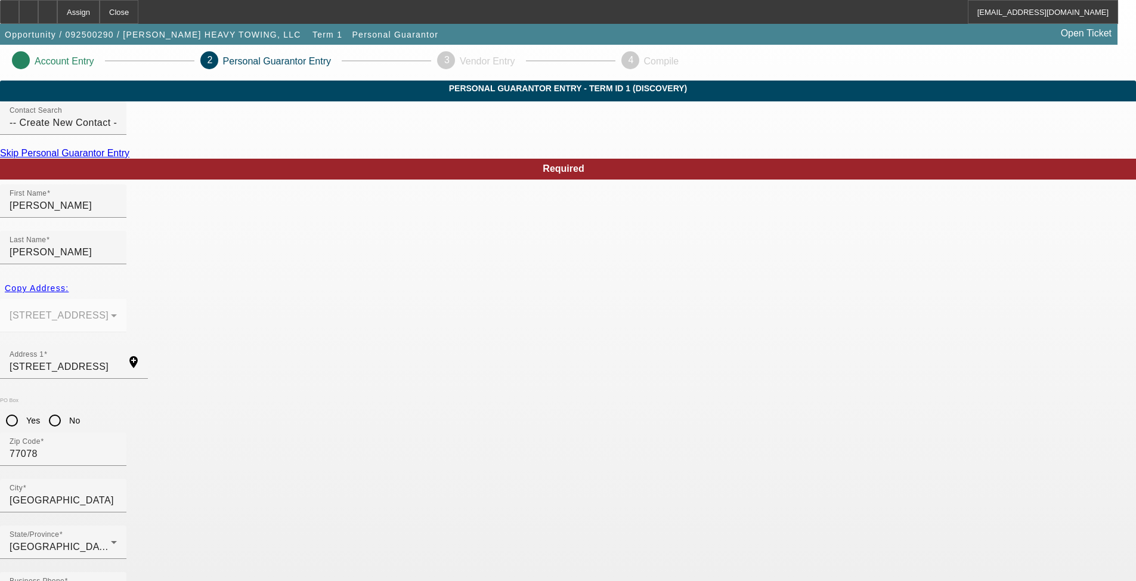
type input "krimmelheavytowing@outlook.com"
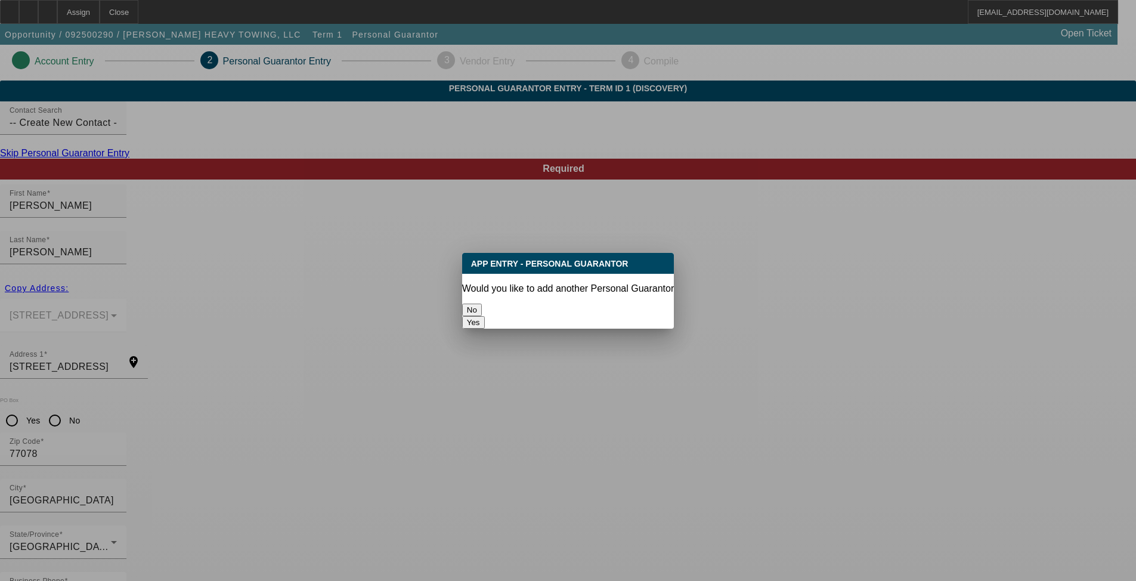
click at [485, 316] on button "Yes" at bounding box center [473, 322] width 23 height 13
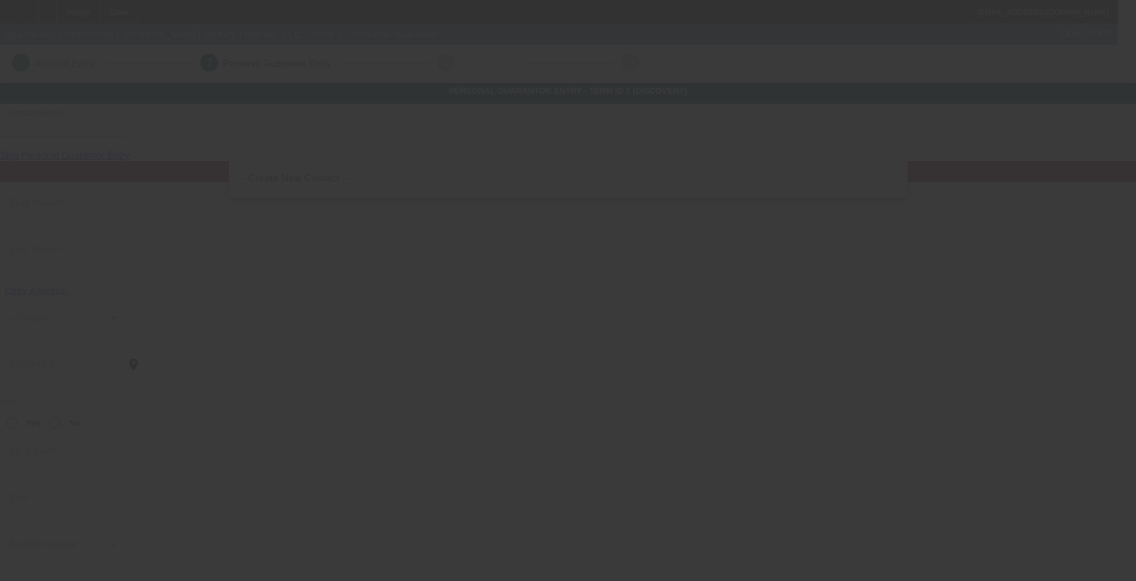
scroll to position [2, 0]
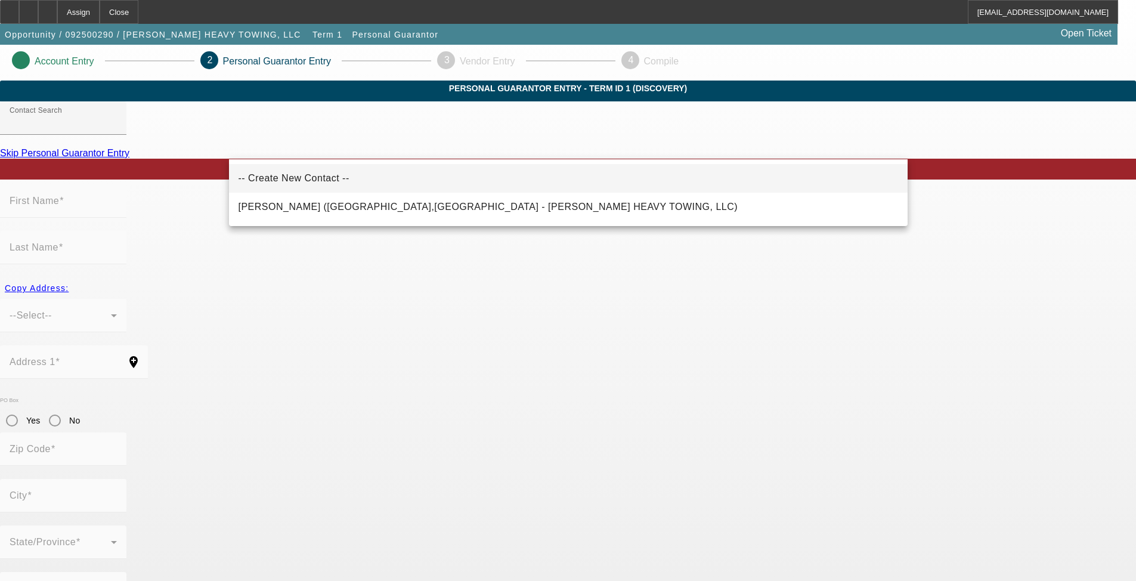
click at [304, 171] on span "-- Create New Contact --" at bounding box center [293, 178] width 111 height 14
type input "-- Create New Contact --"
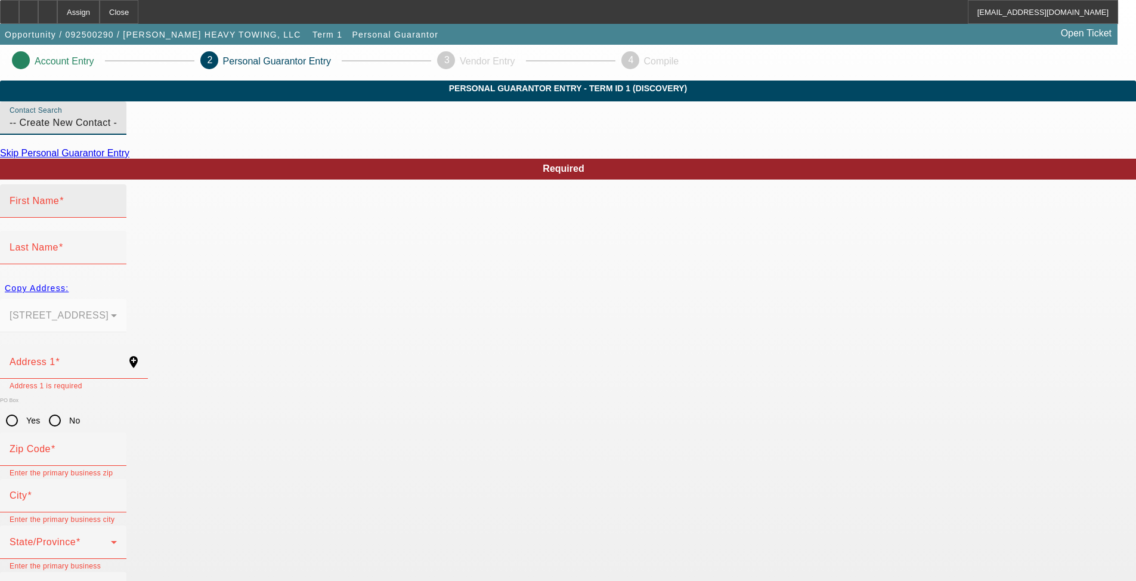
click at [59, 206] on mat-label "First Name" at bounding box center [34, 201] width 49 height 10
click at [117, 213] on input "First Name" at bounding box center [63, 206] width 107 height 14
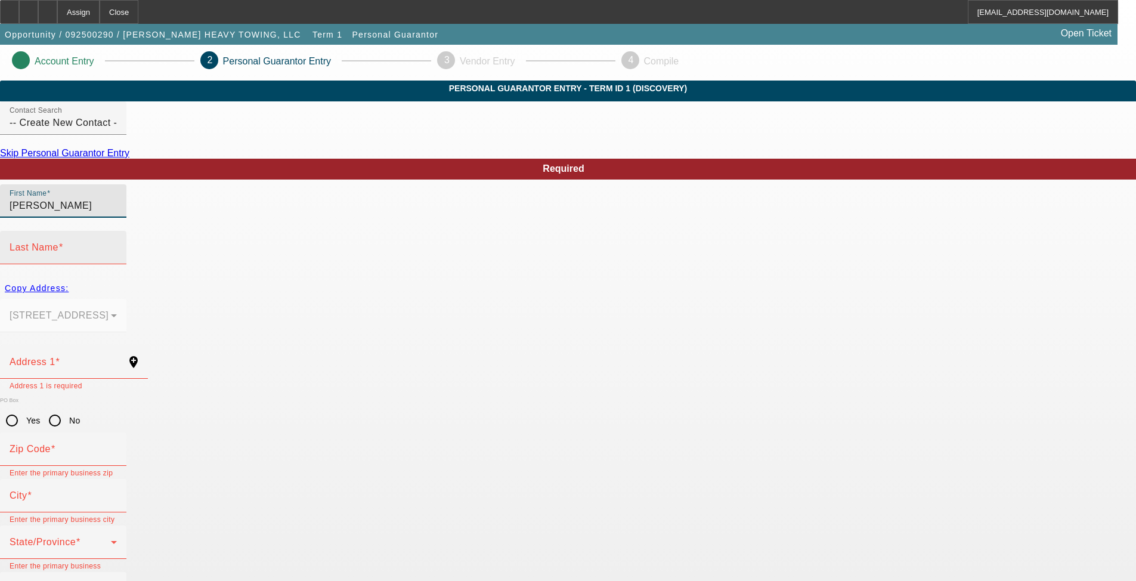
type input "Norma"
click at [126, 231] on div "Last Name" at bounding box center [63, 247] width 126 height 33
type input "Krimmel"
click at [283, 277] on div "Copy Address:" at bounding box center [568, 287] width 1136 height 21
click at [258, 277] on div "Copy Address:" at bounding box center [568, 287] width 1136 height 21
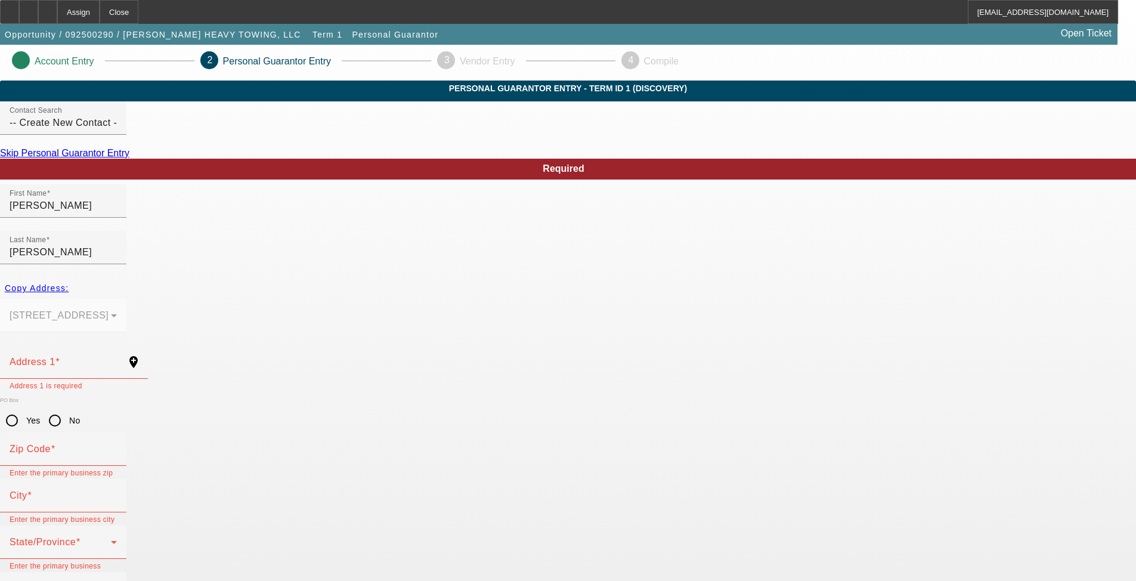
click at [258, 277] on div "Copy Address:" at bounding box center [568, 287] width 1136 height 21
click at [260, 277] on div "Copy Address:" at bounding box center [568, 287] width 1136 height 21
drag, startPoint x: 107, startPoint y: 227, endPoint x: 117, endPoint y: 226, distance: 10.2
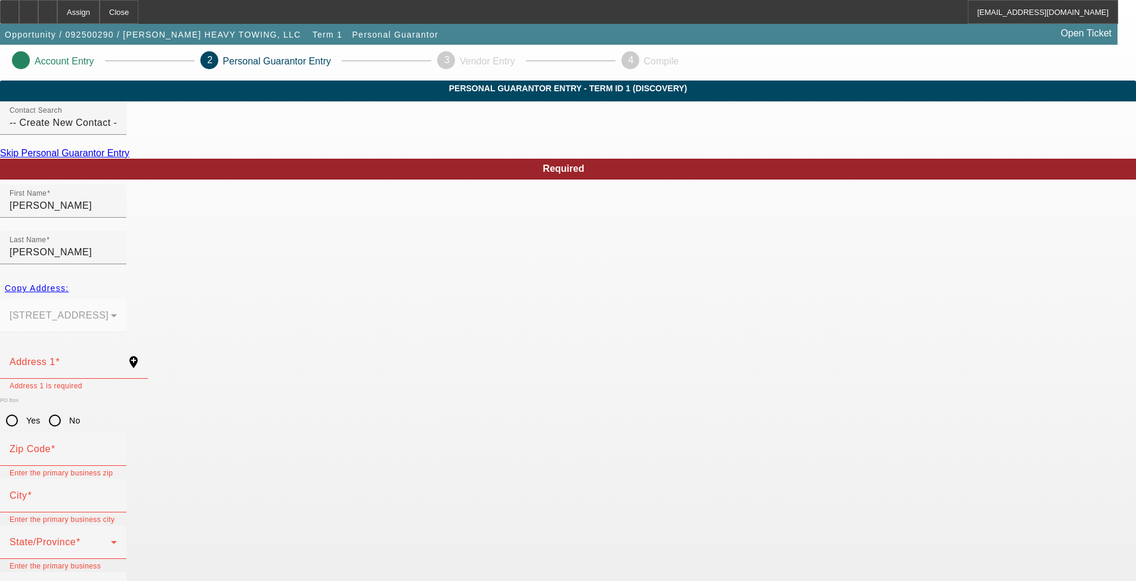
click at [246, 277] on div "Copy Address:" at bounding box center [568, 287] width 1136 height 21
drag, startPoint x: 247, startPoint y: 271, endPoint x: 312, endPoint y: 317, distance: 79.2
click at [246, 277] on div "Copy Address:" at bounding box center [568, 287] width 1136 height 21
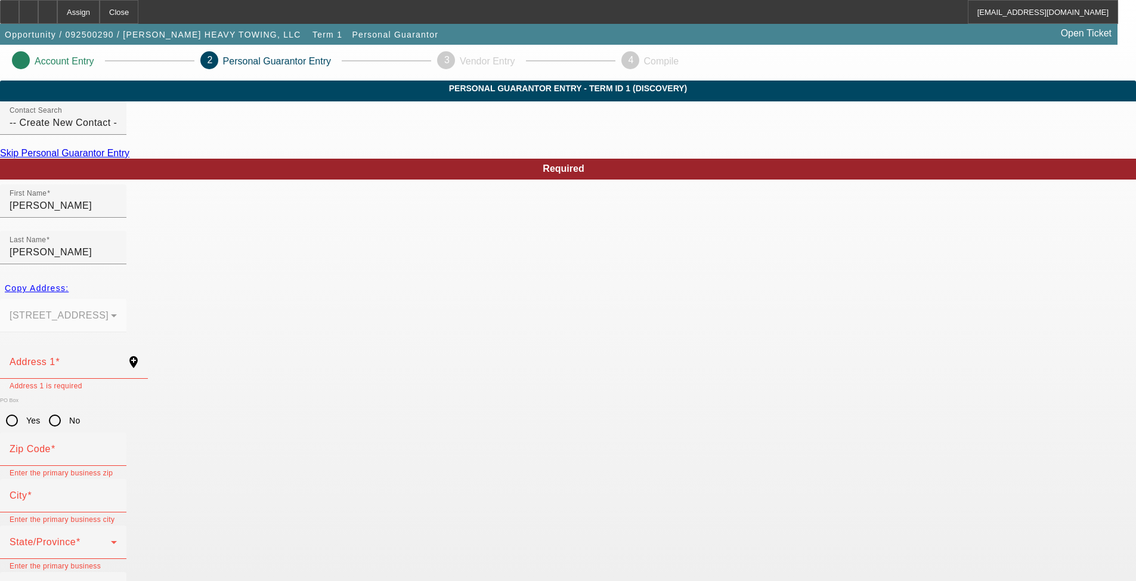
click at [138, 379] on mat-error "Address 1 is required" at bounding box center [74, 385] width 129 height 13
click at [117, 360] on input "Address 1" at bounding box center [63, 367] width 107 height 14
click at [276, 277] on div "Copy Address:" at bounding box center [568, 287] width 1136 height 21
click at [275, 277] on div "Copy Address:" at bounding box center [568, 287] width 1136 height 21
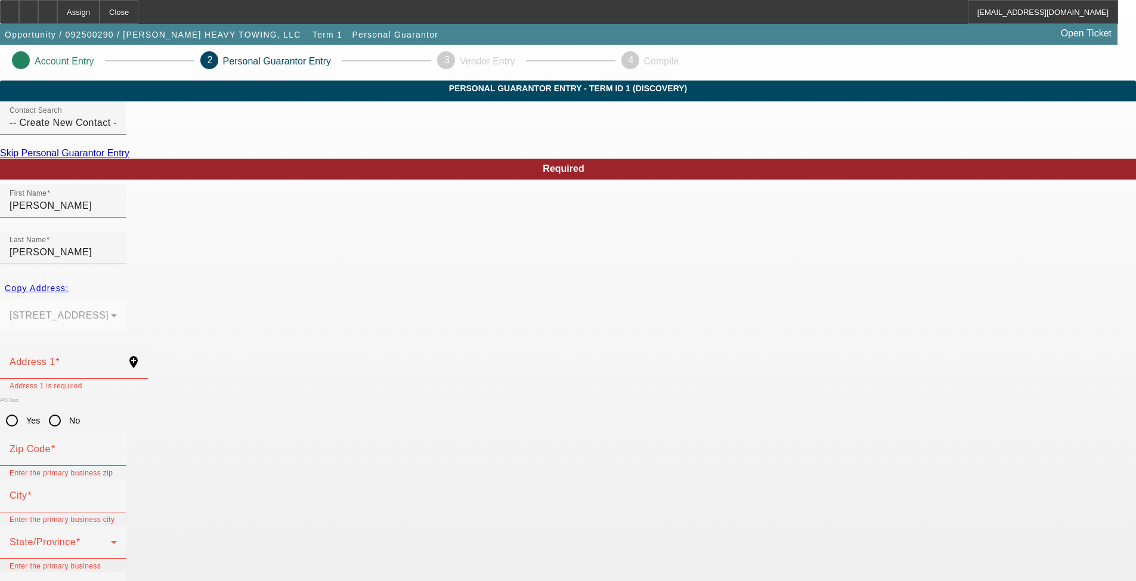
click at [275, 277] on div "Copy Address:" at bounding box center [568, 287] width 1136 height 21
click at [276, 277] on div "Copy Address:" at bounding box center [568, 287] width 1136 height 21
click at [277, 277] on div "Copy Address:" at bounding box center [568, 287] width 1136 height 21
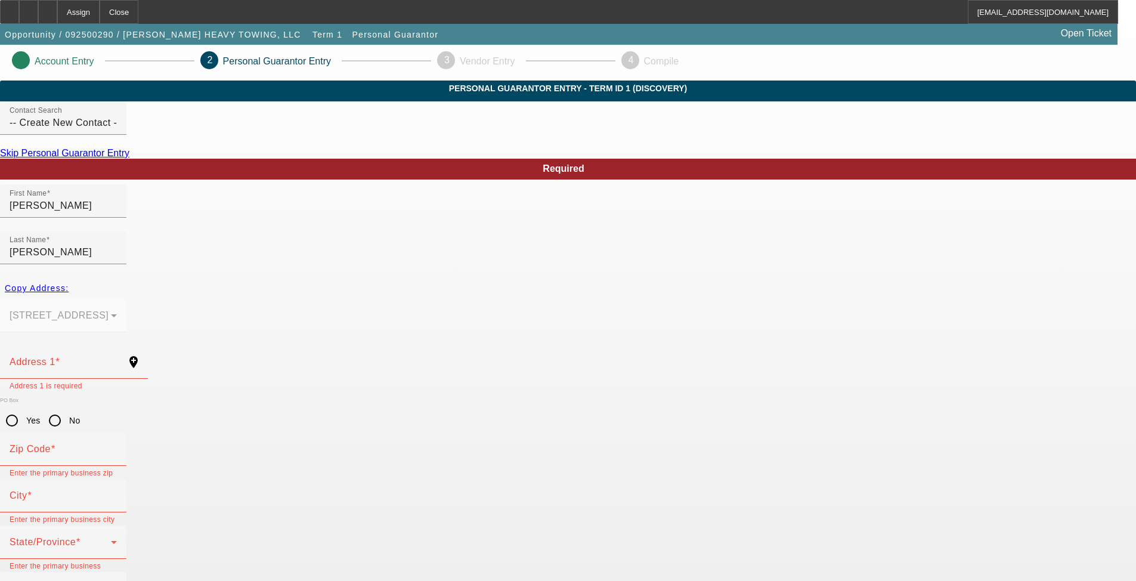
click at [277, 277] on div "Copy Address:" at bounding box center [568, 287] width 1136 height 21
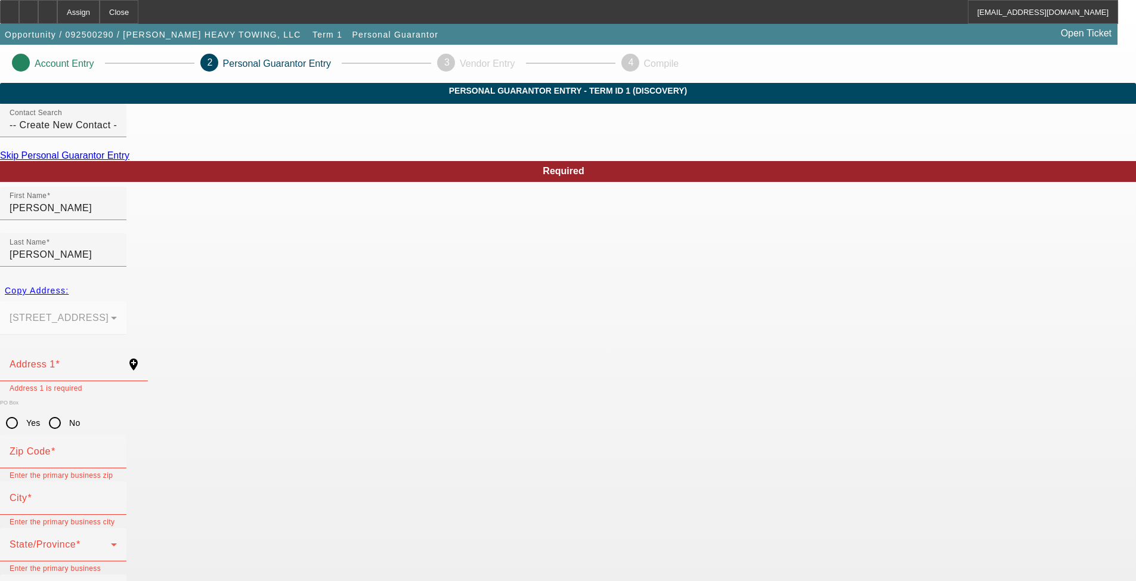
drag, startPoint x: 324, startPoint y: 278, endPoint x: 349, endPoint y: 278, distance: 24.5
click at [126, 301] on mat-form-field "9326 WOODLYN RD Houston, TX 77078" at bounding box center [63, 324] width 126 height 47
click at [117, 362] on input "Address 1" at bounding box center [63, 369] width 107 height 14
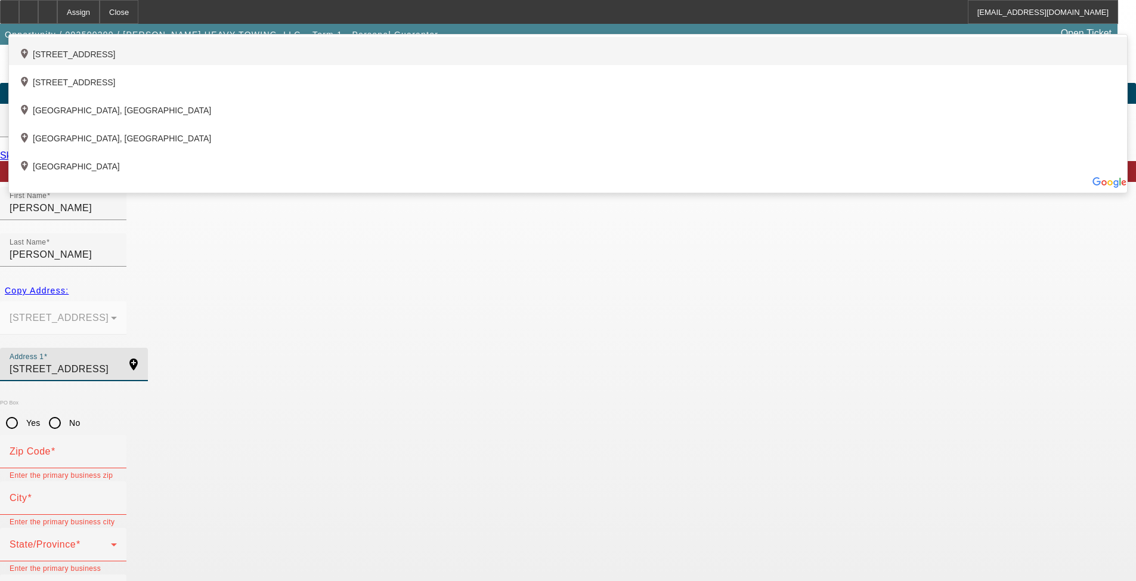
click at [416, 65] on div "add_location 9326 Woodlyn Road, Houston, TX 77078, US" at bounding box center [568, 51] width 1118 height 28
type input "9326 Woodlyn Road"
type input "77078"
type input "Houston"
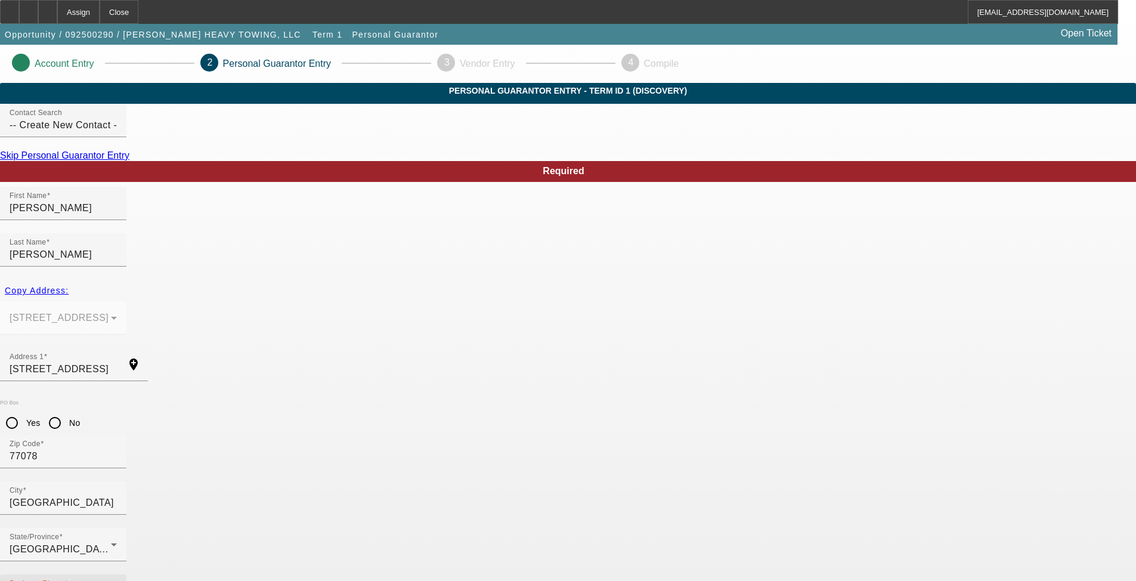
type input "(713) 820-8131"
type input "50"
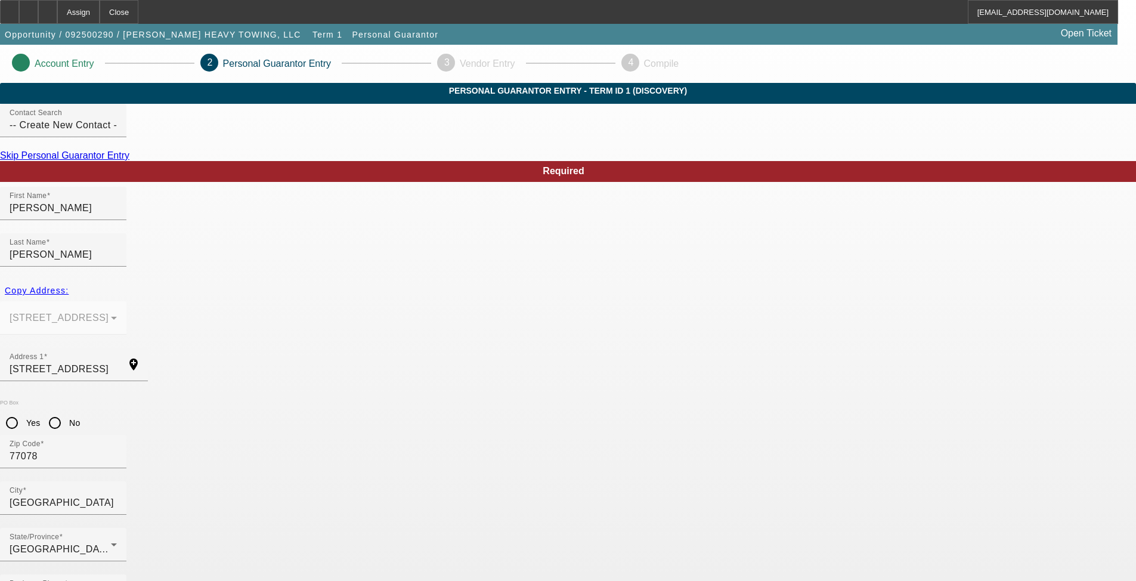
type input "637-62-5040"
type input "davidandmorma18@gmail.com"
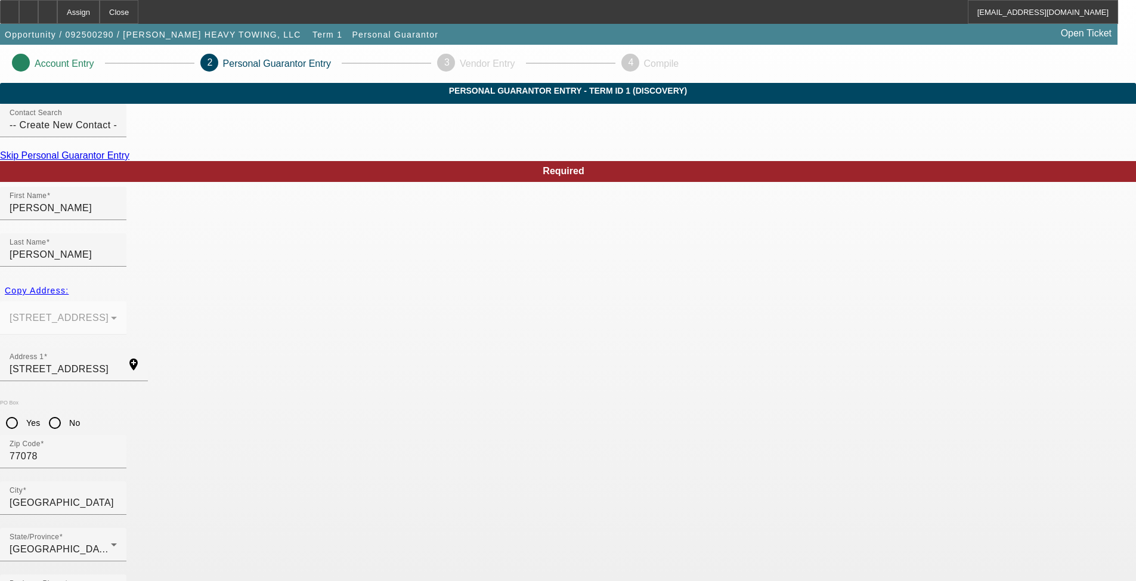
click at [57, 10] on div at bounding box center [47, 12] width 19 height 24
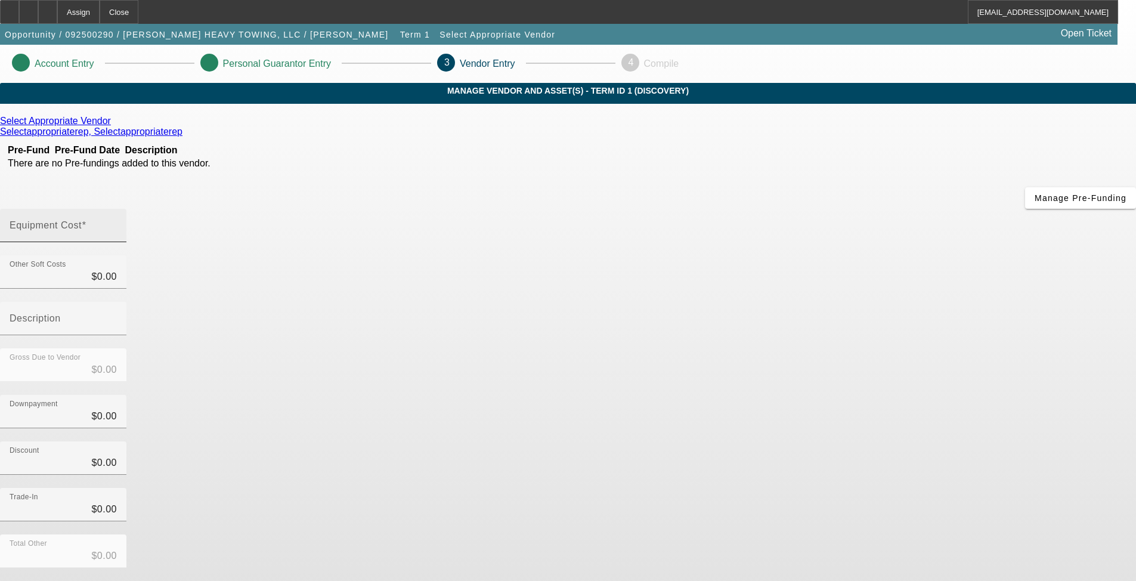
click at [82, 220] on mat-label "Equipment Cost" at bounding box center [46, 225] width 72 height 10
click at [117, 223] on input "Equipment Cost" at bounding box center [63, 230] width 107 height 14
type input "2"
type input "$2.00"
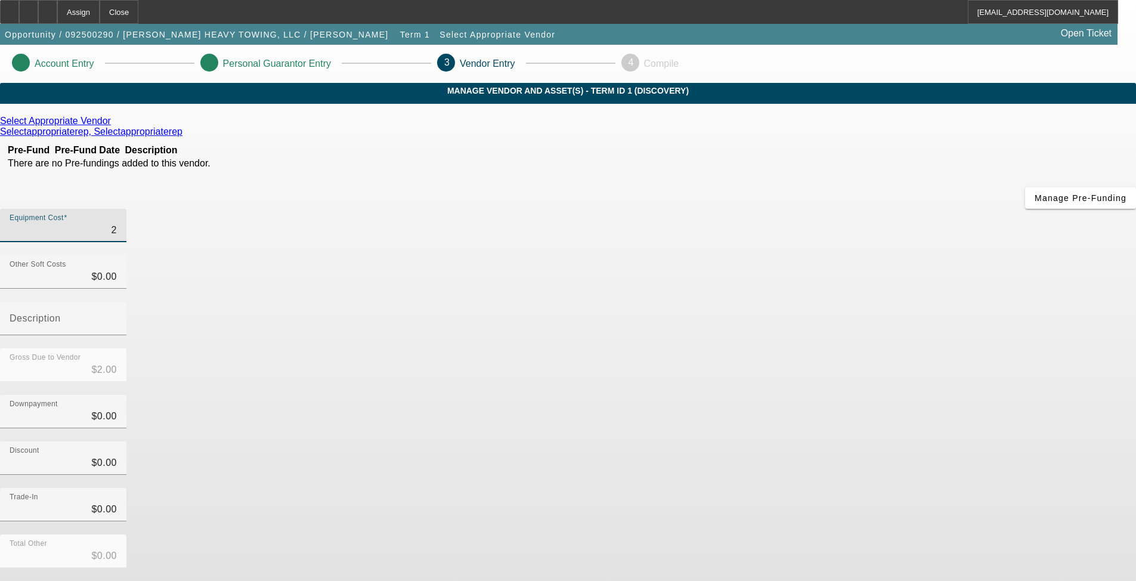
type input "20"
type input "$20.00"
type input "200"
type input "$200.00"
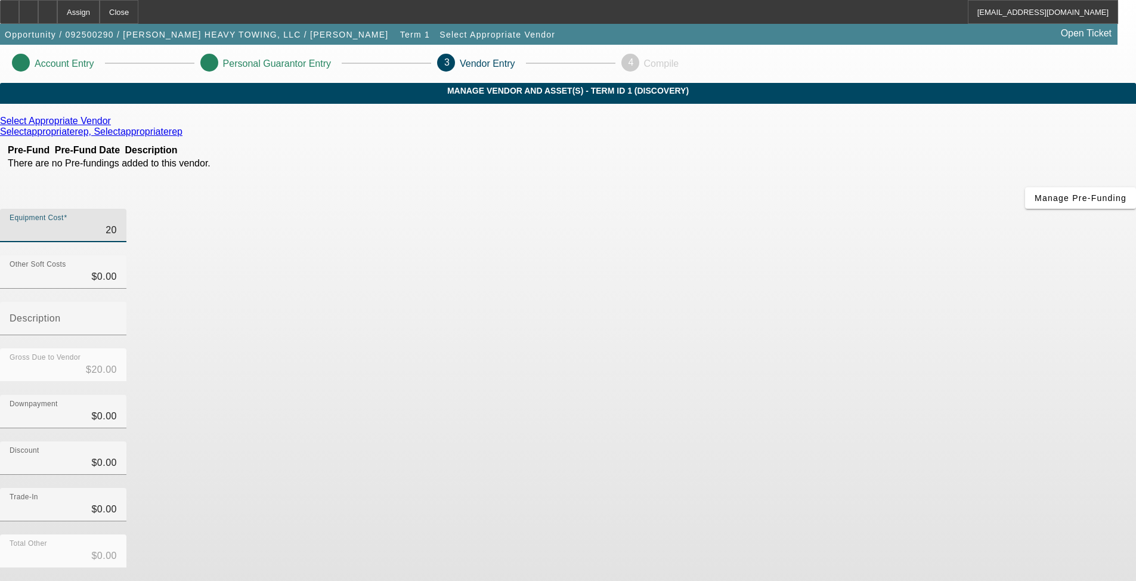
type input "$200.00"
type input "2000"
type input "$2,000.00"
type input "20000"
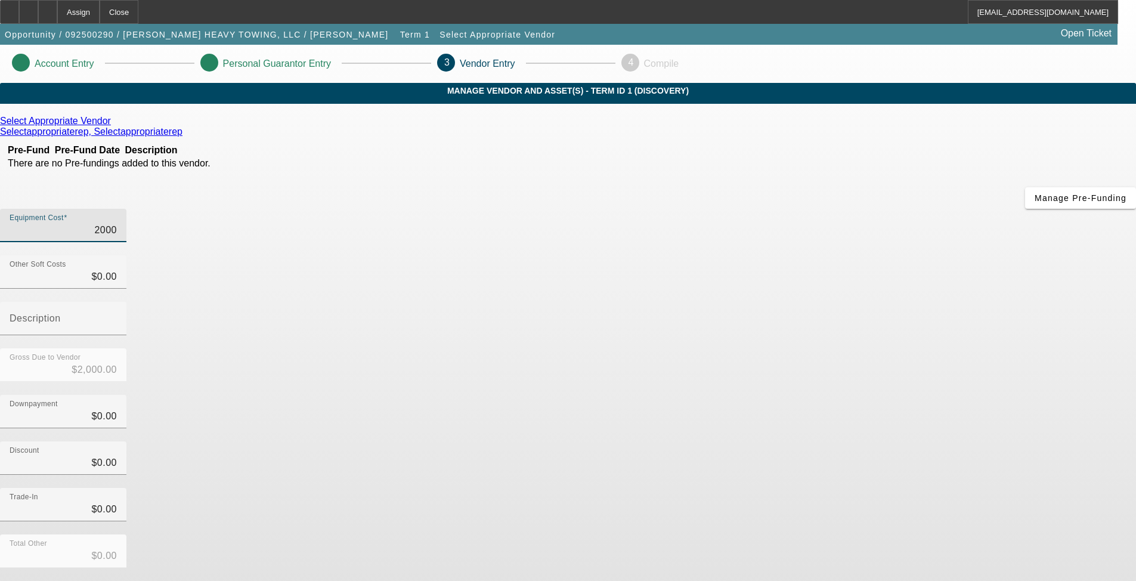
type input "$20,000.00"
type input "200000"
type input "$200,000.00"
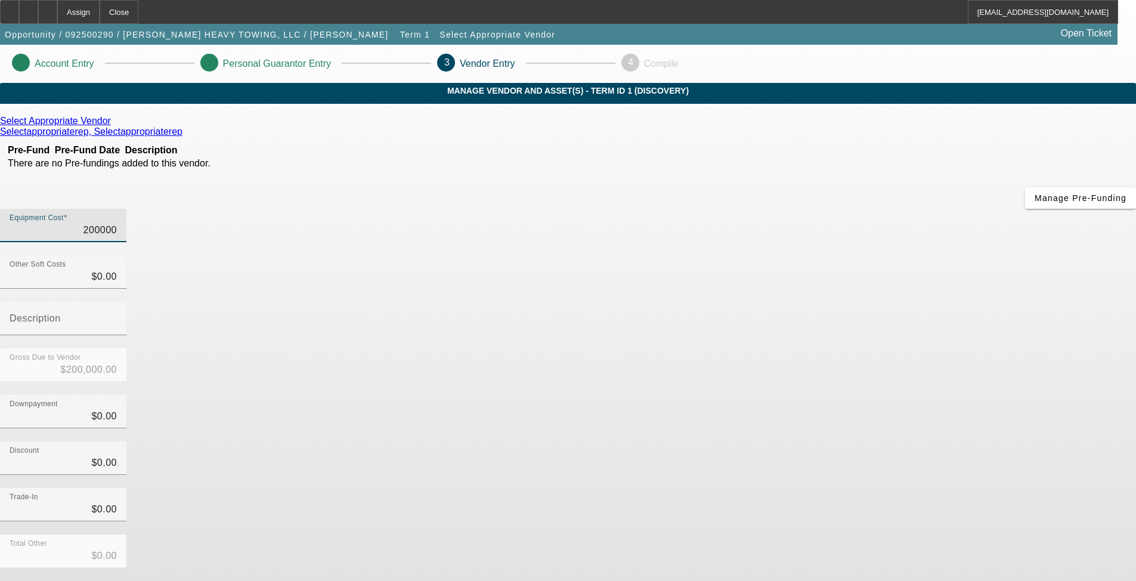
type input "$200,000.00"
click at [841, 441] on div "Discount $0.00" at bounding box center [568, 464] width 1136 height 47
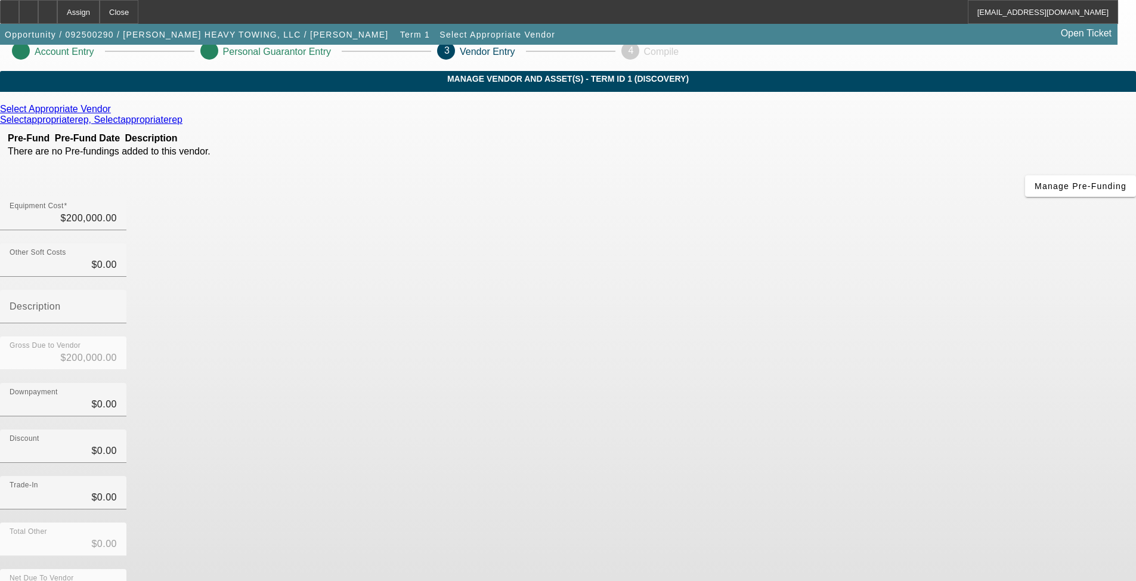
scroll to position [23, 0]
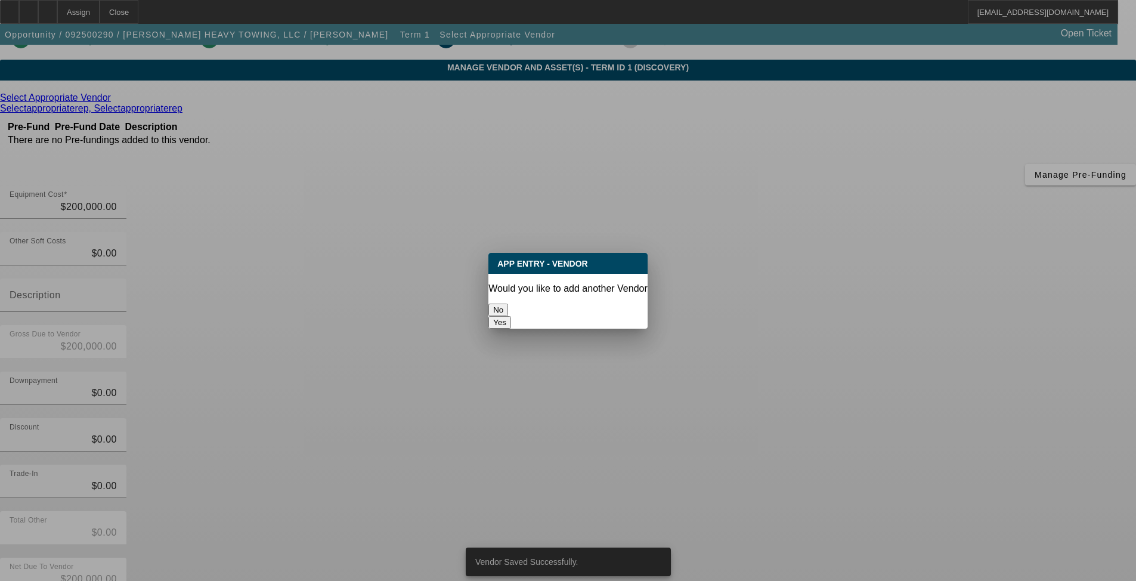
click at [508, 303] on button "No" at bounding box center [498, 309] width 20 height 13
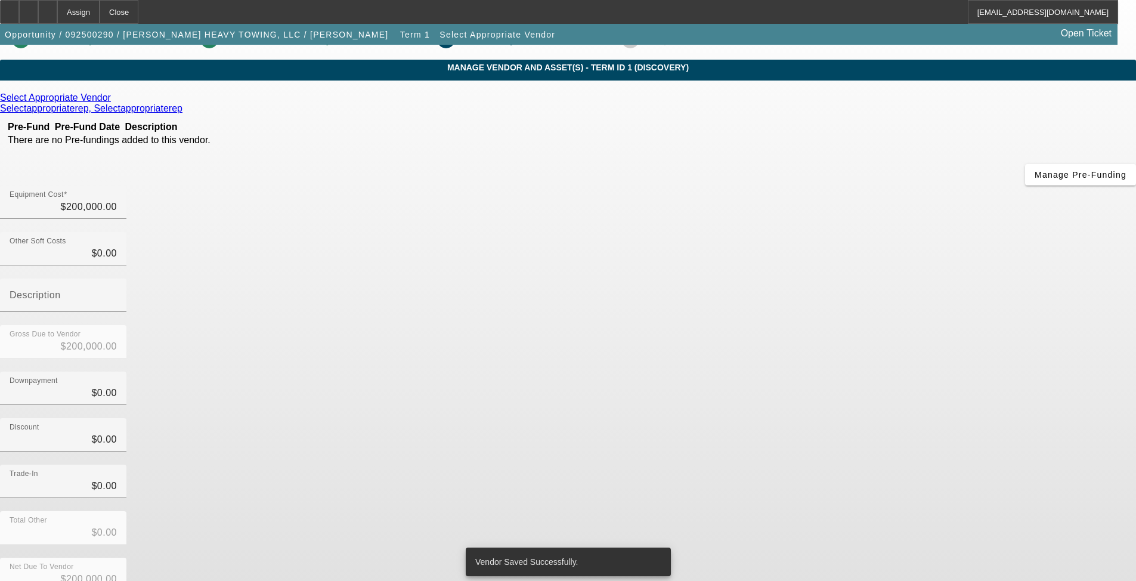
scroll to position [23, 0]
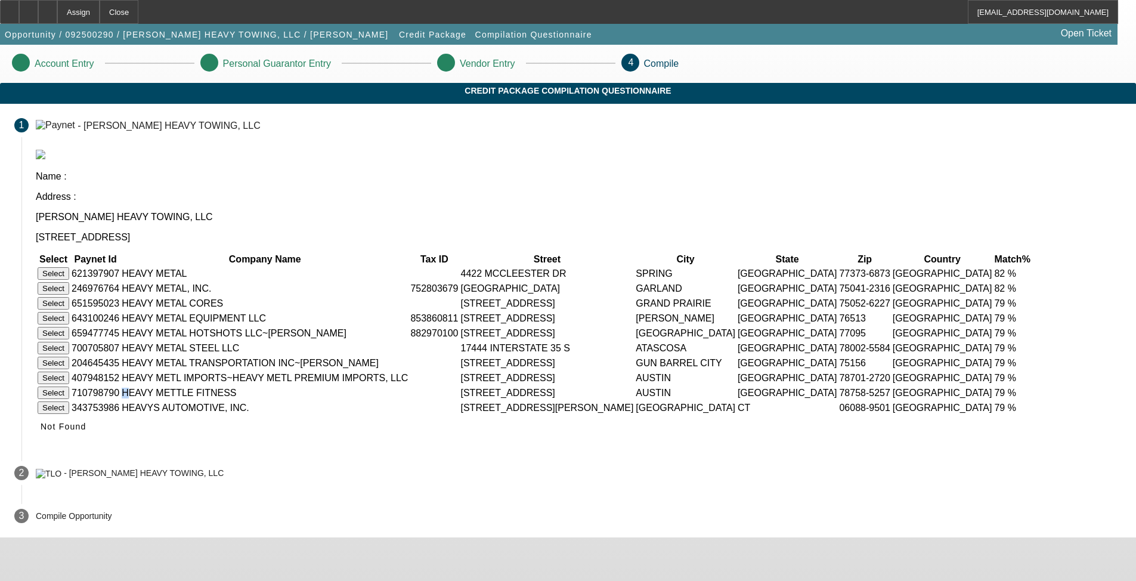
drag, startPoint x: 384, startPoint y: 425, endPoint x: 401, endPoint y: 420, distance: 17.2
click at [391, 399] on td "HEAVY METTLE FITNESS" at bounding box center [264, 393] width 287 height 14
drag, startPoint x: 475, startPoint y: 423, endPoint x: 376, endPoint y: 423, distance: 99.0
click at [376, 399] on td "HEAVY METTLE FITNESS" at bounding box center [264, 393] width 287 height 14
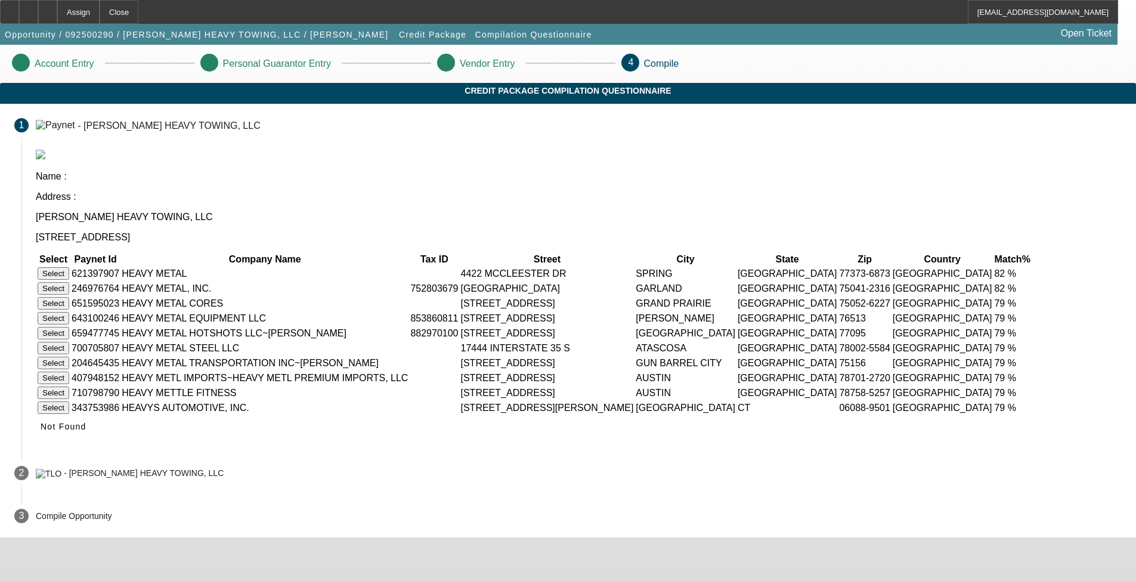
drag, startPoint x: 683, startPoint y: 423, endPoint x: 577, endPoint y: 423, distance: 106.1
click at [577, 399] on tr "Select 710798790 HEAVY METTLE FITNESS [STREET_ADDRESS] 79 %" at bounding box center [535, 393] width 996 height 14
click at [634, 311] on td "[STREET_ADDRESS]" at bounding box center [547, 318] width 174 height 14
drag, startPoint x: 670, startPoint y: 302, endPoint x: 588, endPoint y: 303, distance: 81.7
click at [588, 311] on td "[STREET_ADDRESS]" at bounding box center [547, 318] width 174 height 14
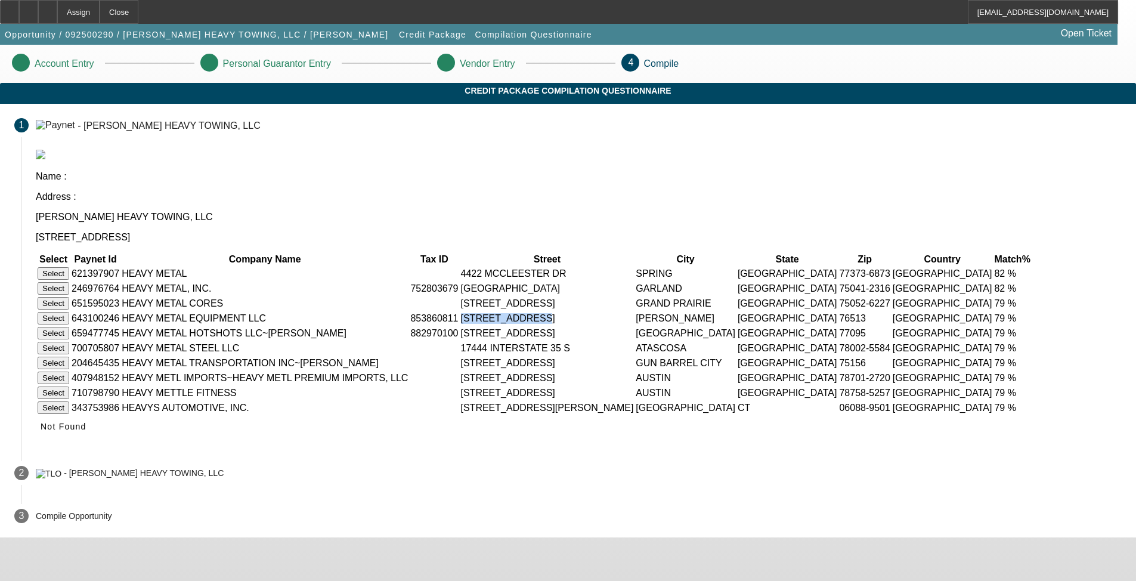
click at [588, 311] on td "[STREET_ADDRESS]" at bounding box center [547, 318] width 174 height 14
click at [86, 431] on span "Not Found" at bounding box center [64, 427] width 46 height 10
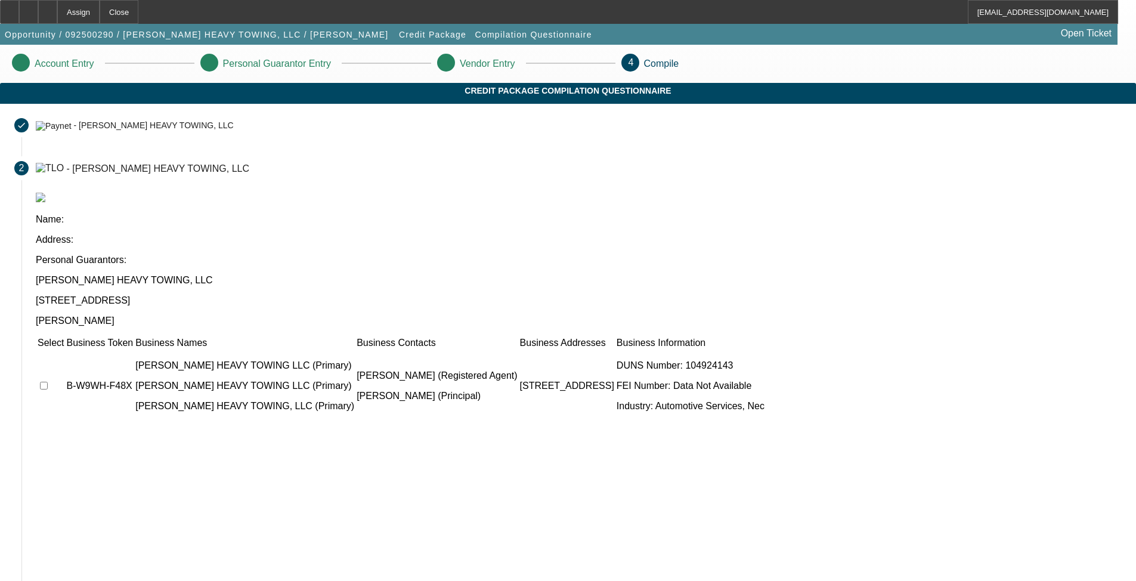
click at [48, 382] on input "checkbox" at bounding box center [44, 386] width 8 height 8
checkbox input "true"
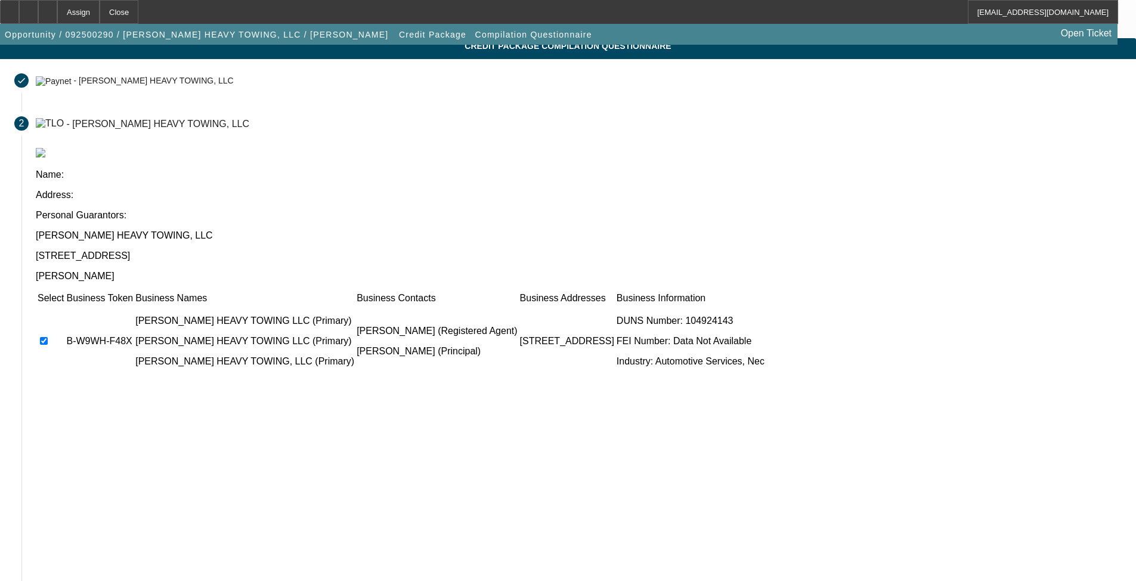
scroll to position [79, 0]
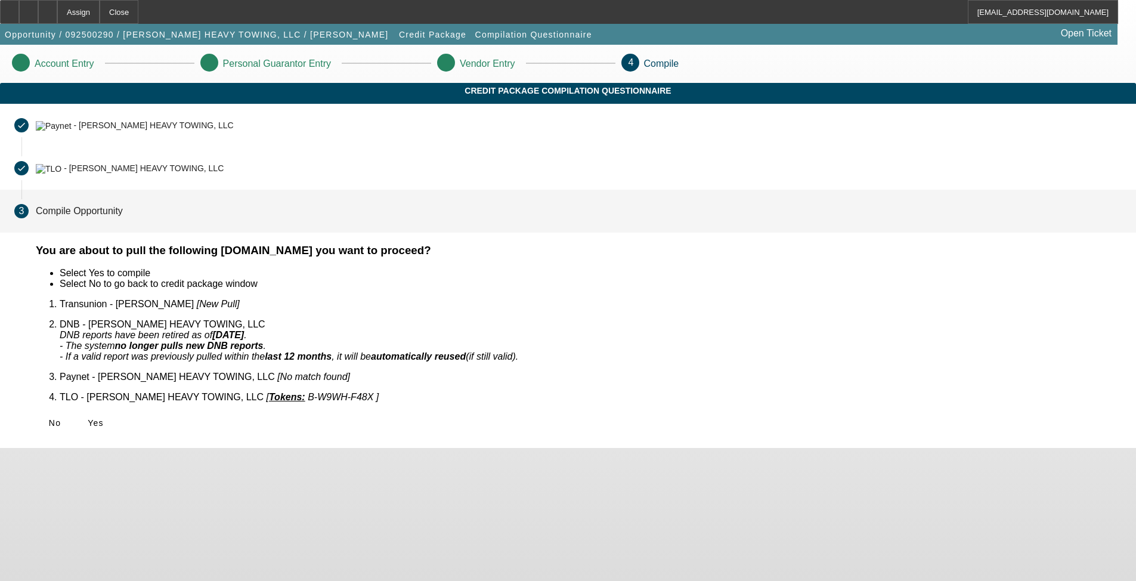
scroll to position [0, 0]
click at [104, 418] on span "Yes" at bounding box center [96, 423] width 16 height 10
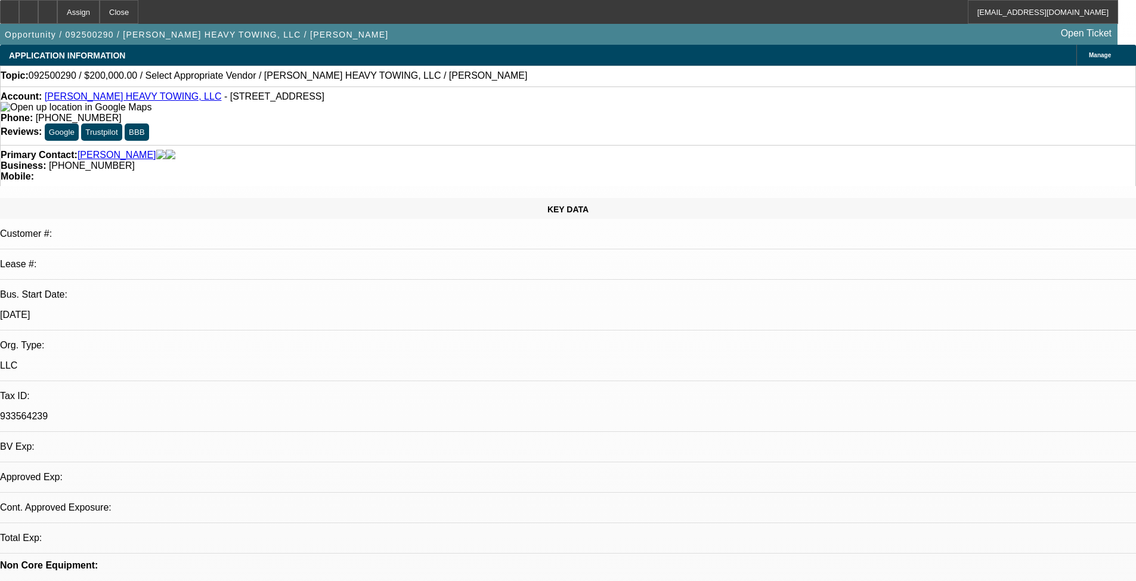
select select "0"
select select "2"
select select "0.1"
select select "4"
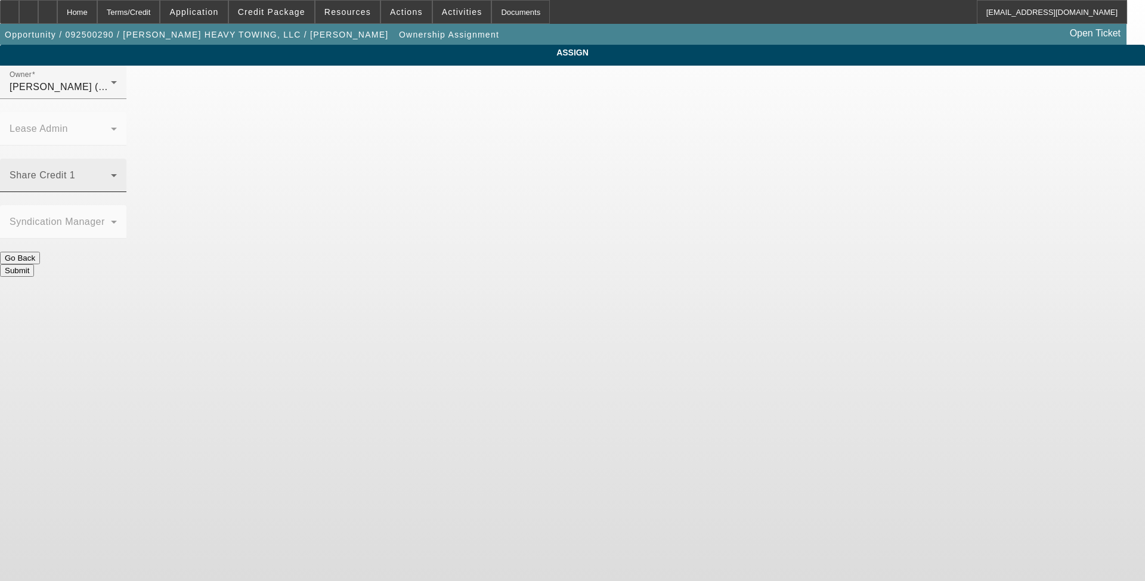
click at [117, 159] on div "Share Credit 1" at bounding box center [63, 175] width 107 height 33
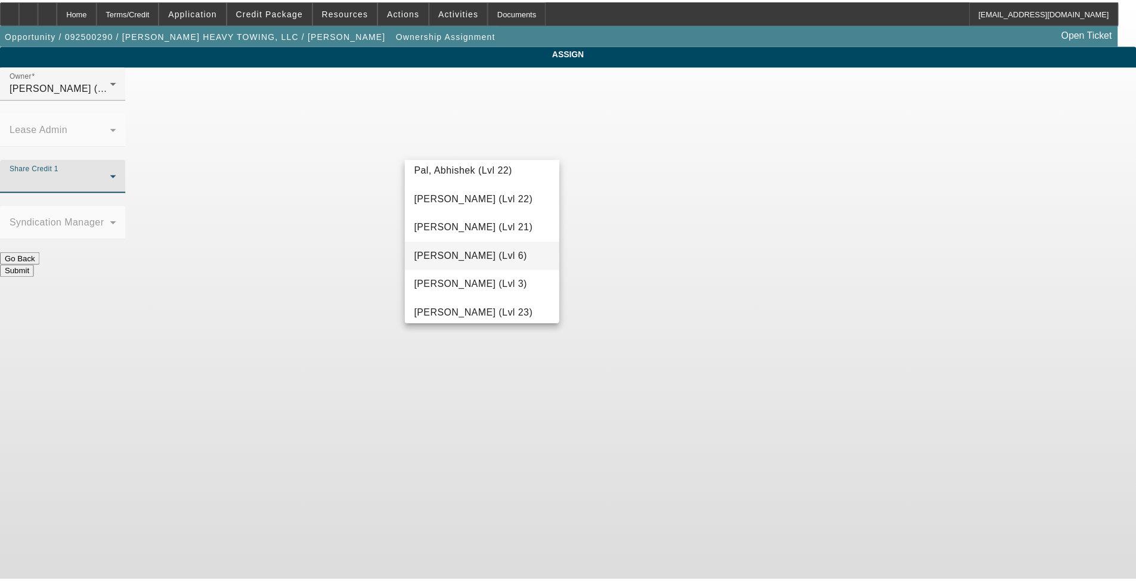
scroll to position [1591, 0]
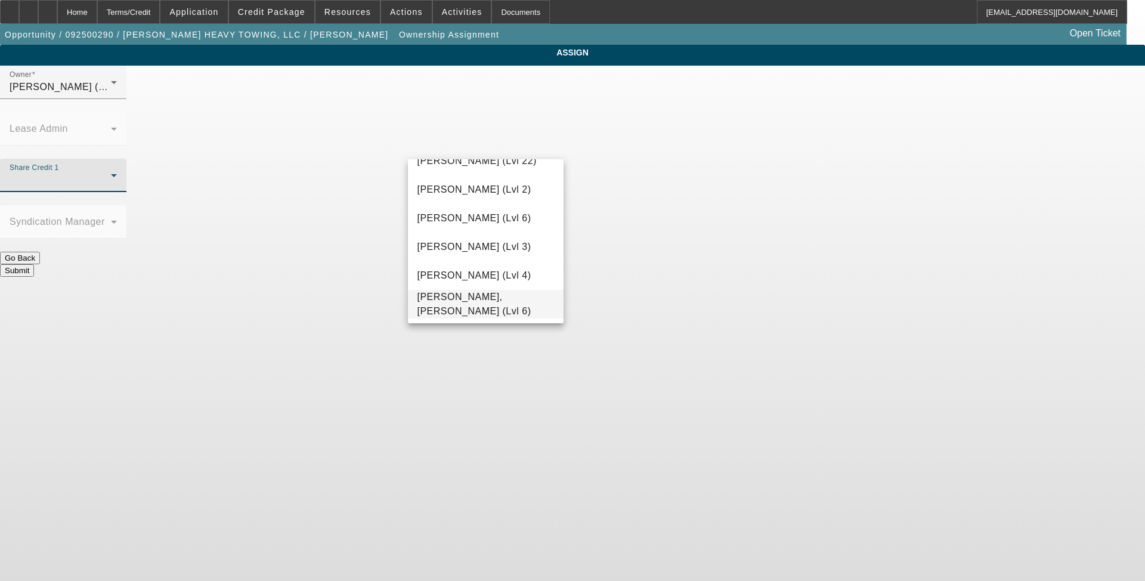
click at [461, 298] on span "[PERSON_NAME], [PERSON_NAME] (Lvl 6)" at bounding box center [485, 304] width 137 height 29
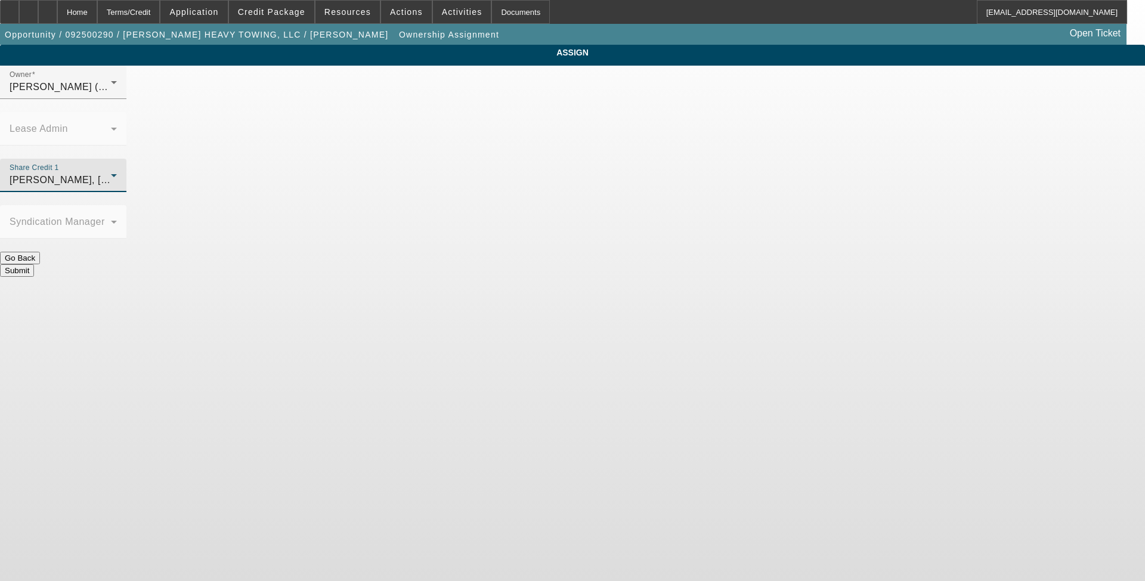
click at [34, 264] on button "Submit" at bounding box center [17, 270] width 34 height 13
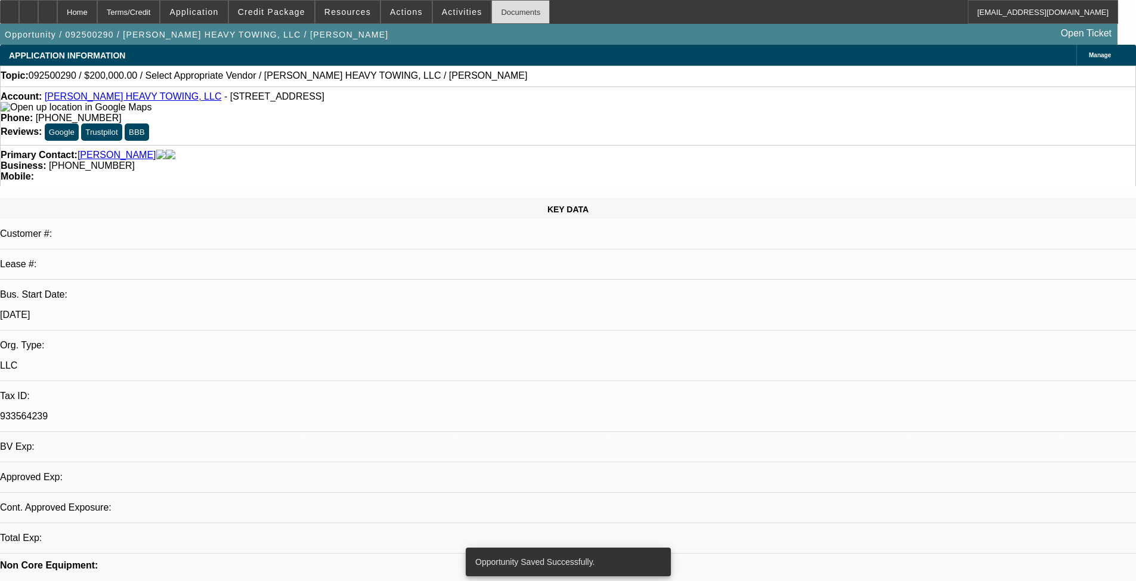
select select "0"
select select "2"
select select "0.1"
select select "4"
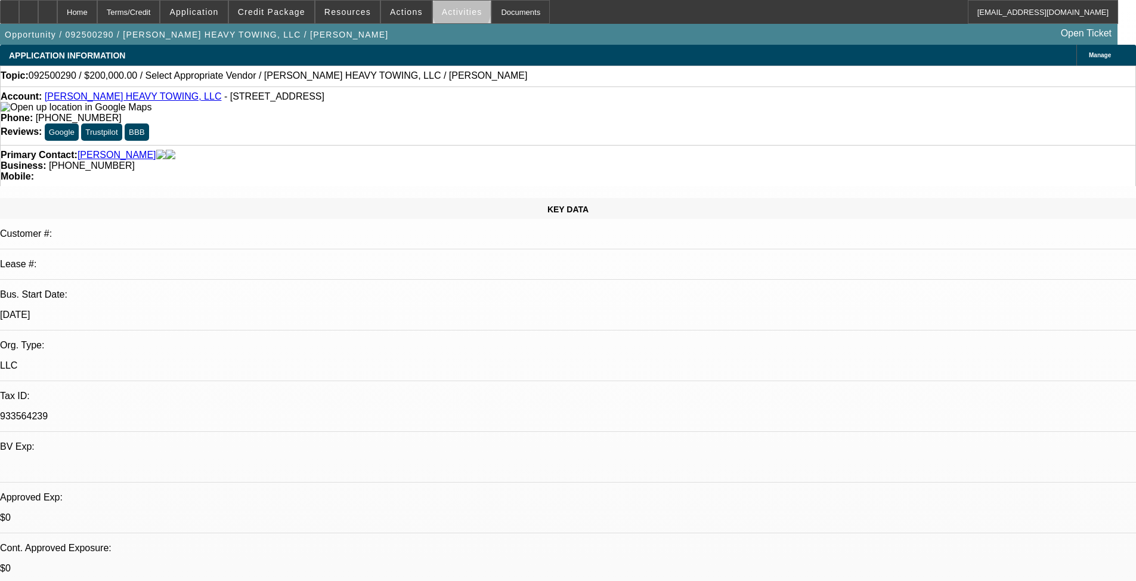
click at [449, 12] on span "Activities" at bounding box center [462, 12] width 41 height 10
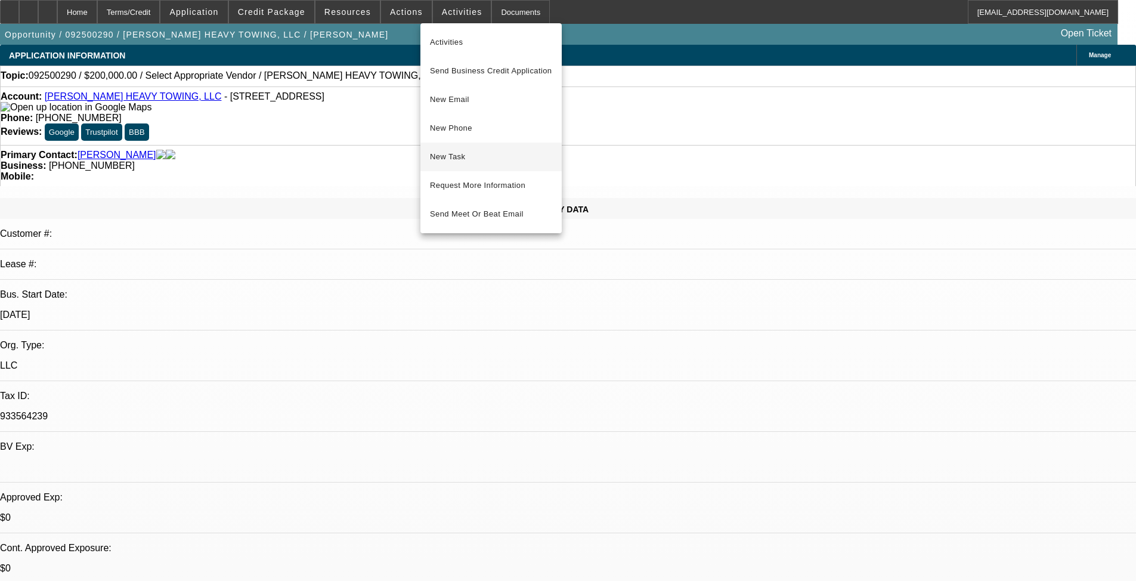
click at [481, 158] on span "New Task" at bounding box center [491, 157] width 122 height 14
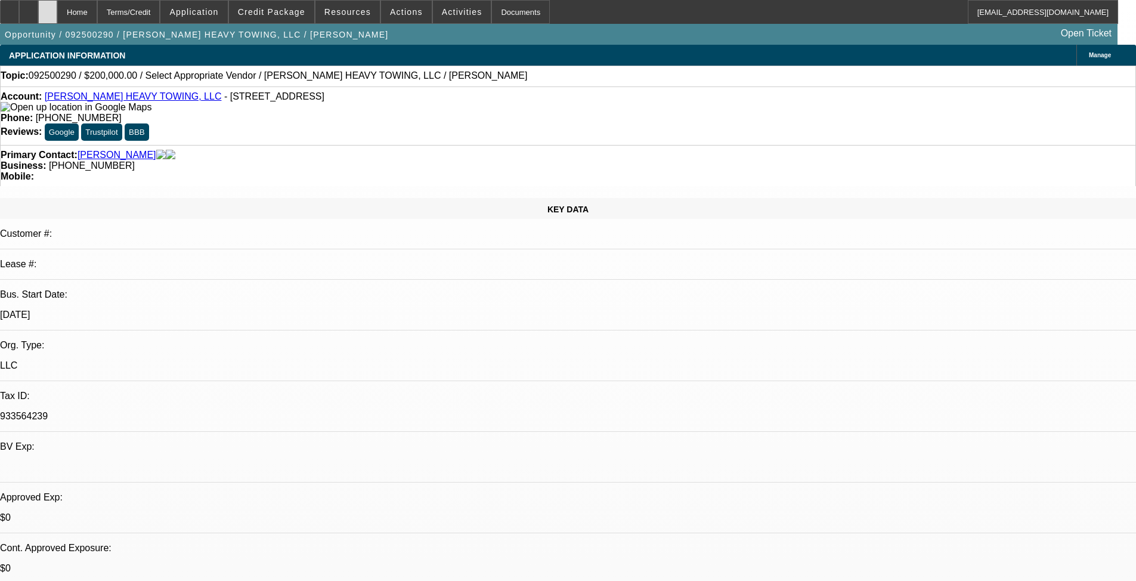
click at [48, 8] on icon at bounding box center [48, 8] width 0 height 0
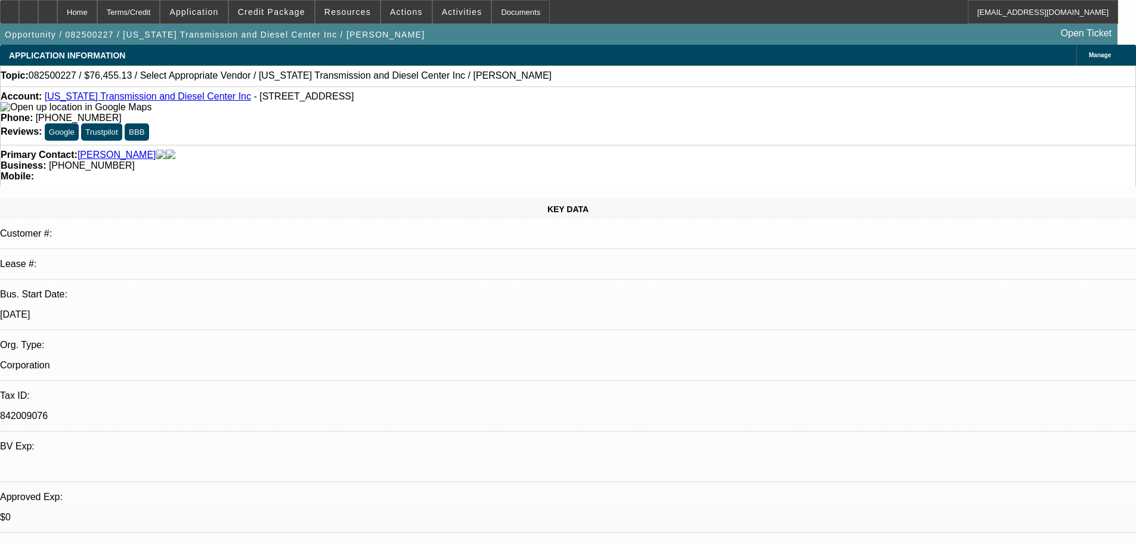
select select "0"
select select "2"
select select "0.1"
select select "4"
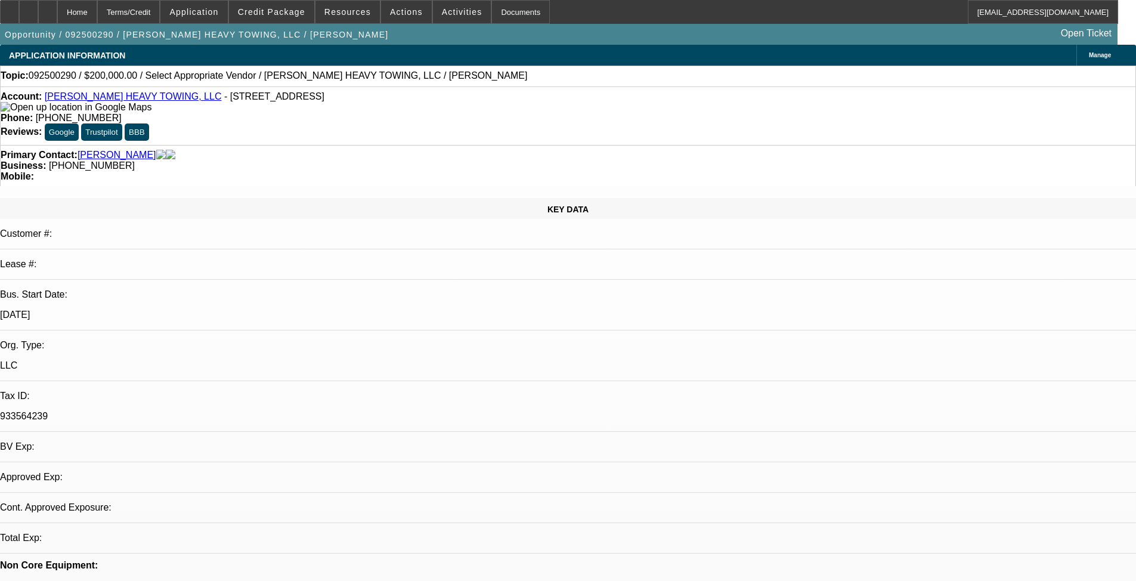
select select "0"
select select "2"
select select "0.1"
select select "4"
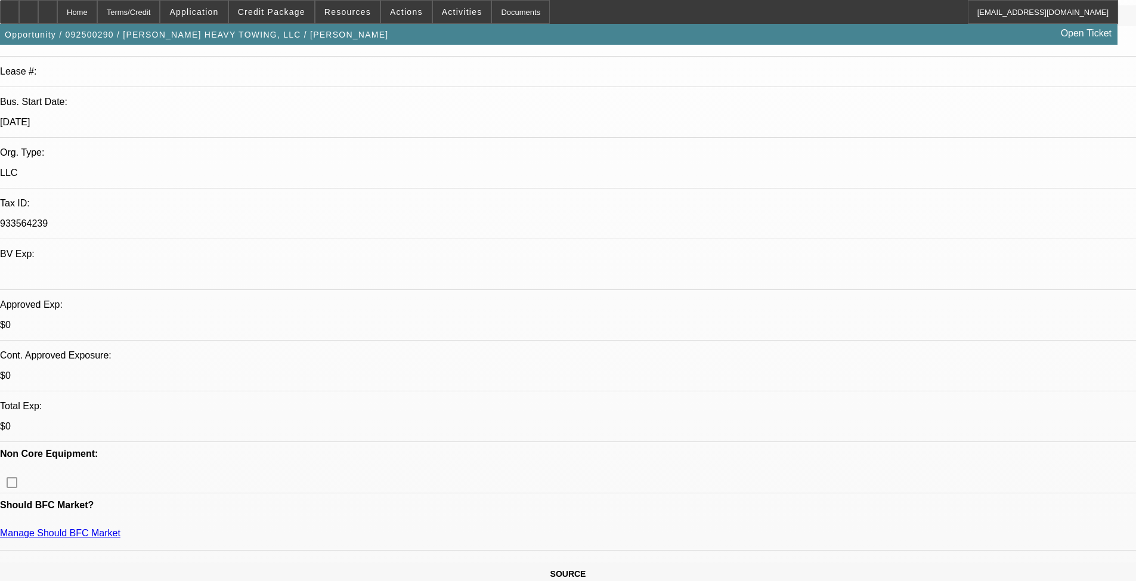
scroll to position [238, 0]
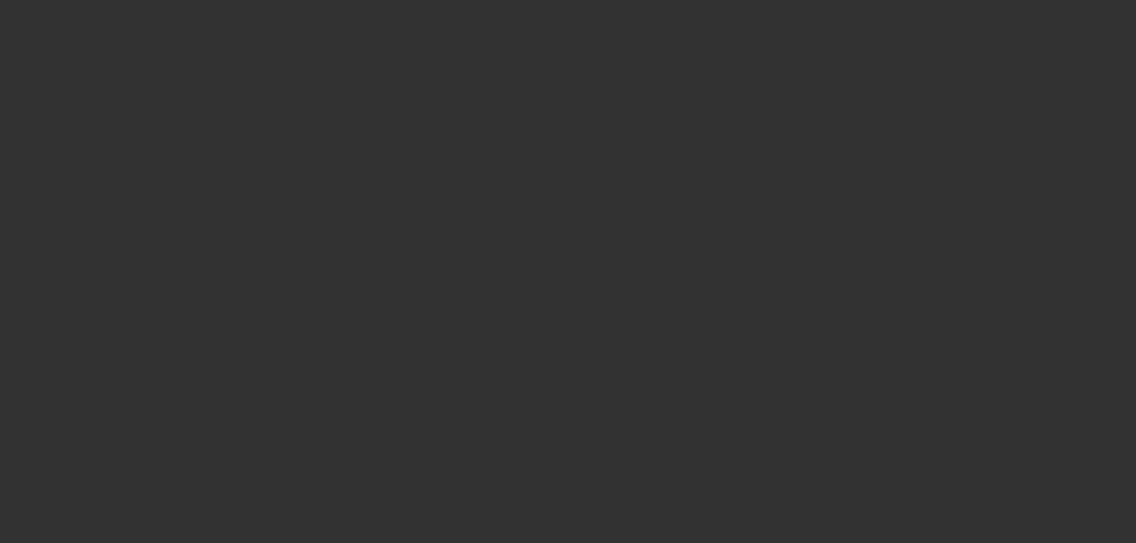
select select "0"
select select "2"
select select "0.1"
select select "4"
